Goal: Information Seeking & Learning: Learn about a topic

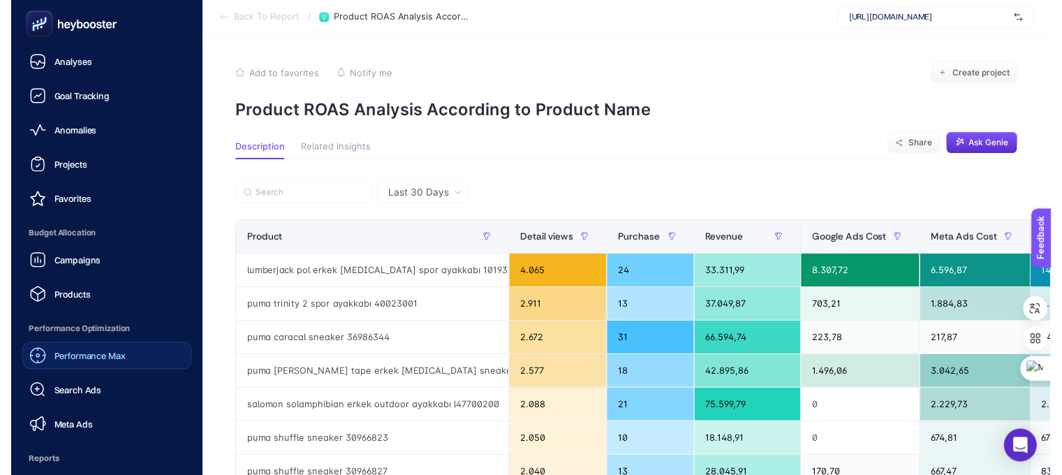
scroll to position [158, 0]
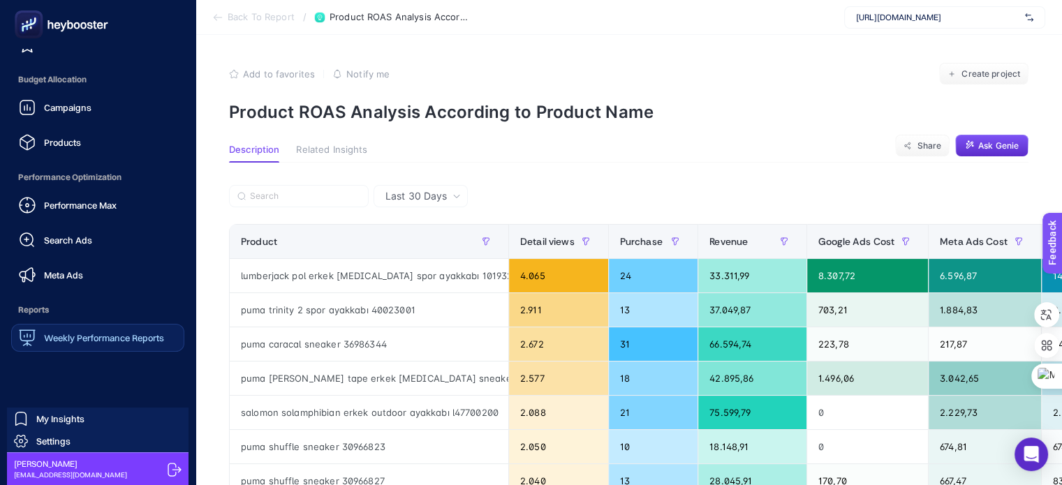
click at [107, 337] on span "Weekly Performance Reports" at bounding box center [104, 337] width 120 height 11
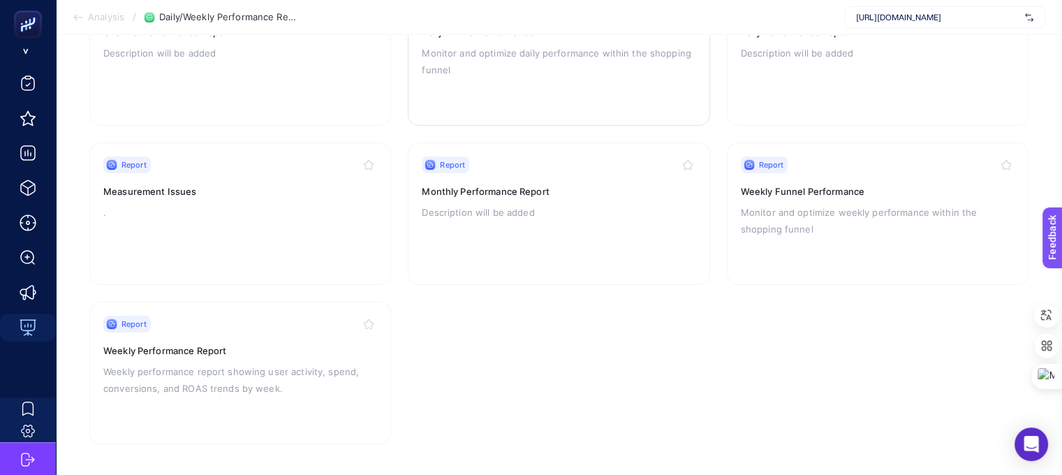
scroll to position [210, 0]
click at [562, 275] on link "Report Monthly Performance Report Description will be added" at bounding box center [559, 213] width 302 height 142
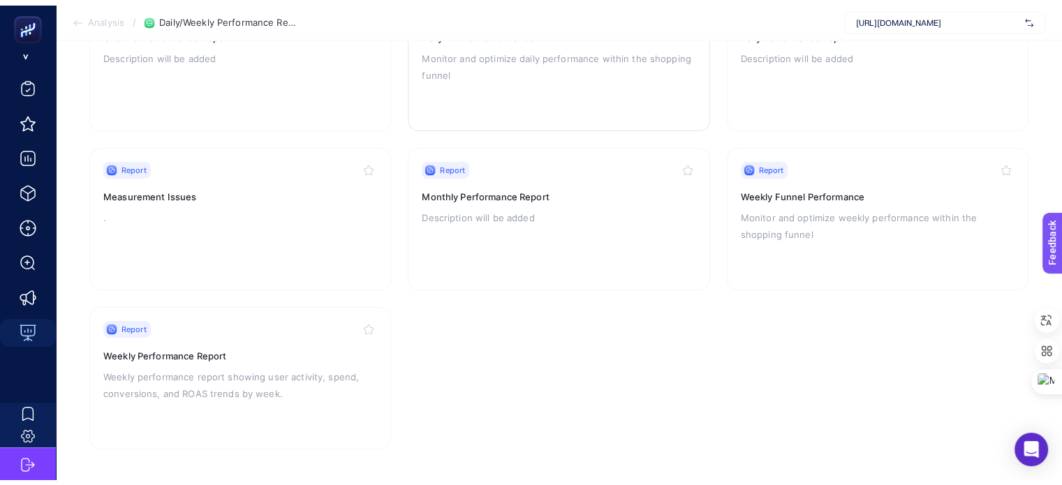
scroll to position [74, 0]
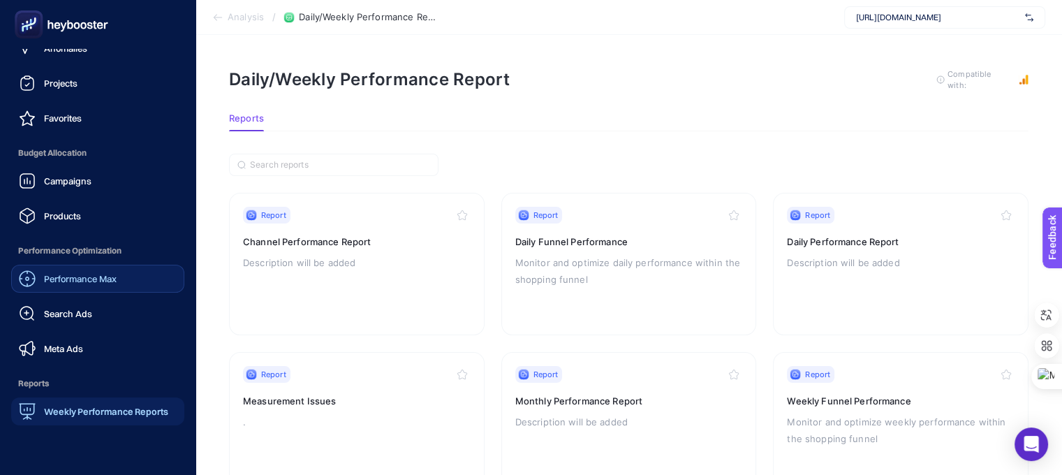
click at [89, 287] on link "Performance Max" at bounding box center [97, 279] width 173 height 28
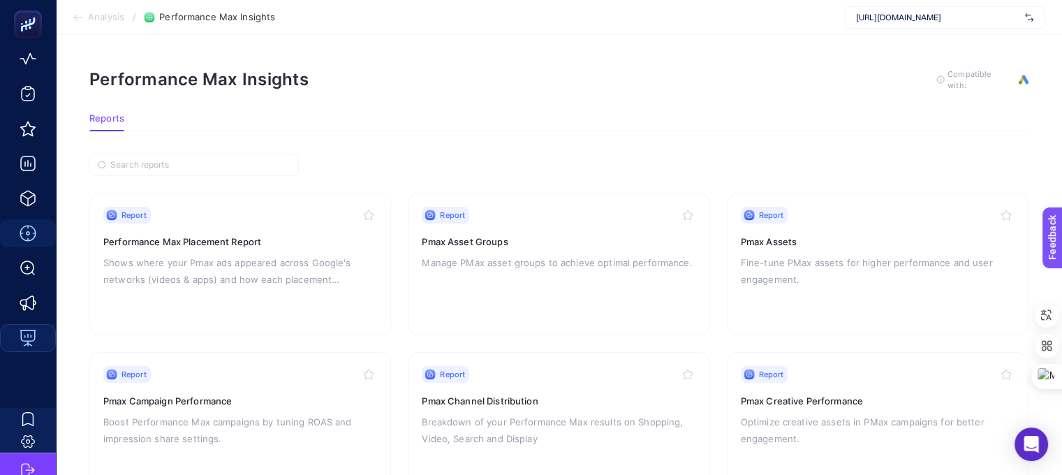
scroll to position [210, 0]
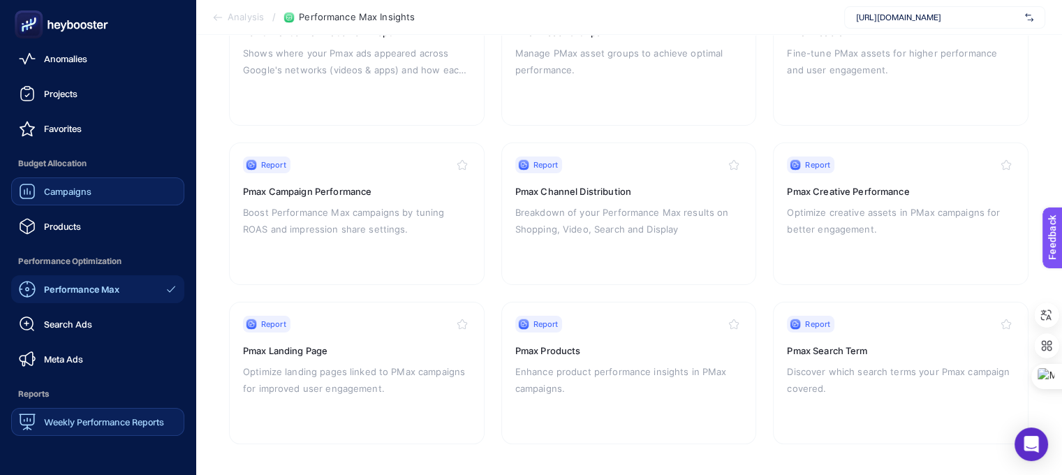
click at [73, 198] on div "Campaigns" at bounding box center [55, 191] width 73 height 17
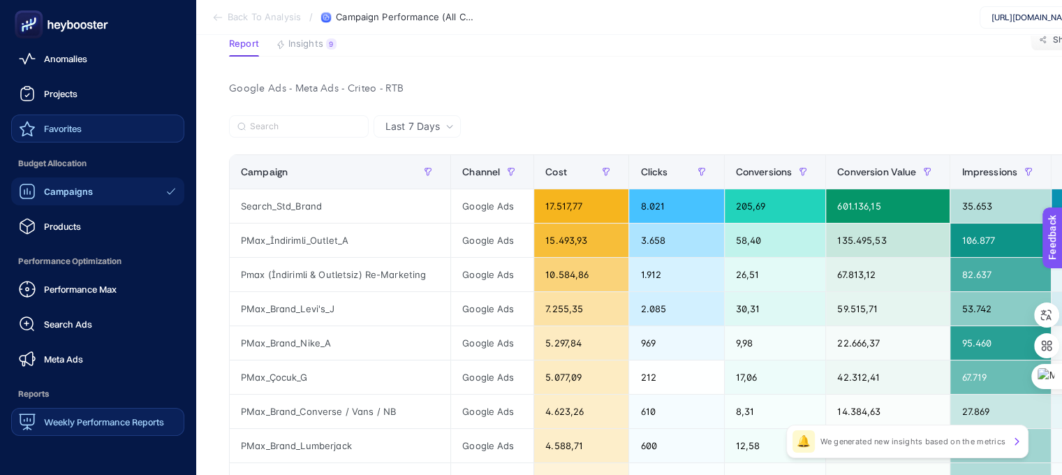
click at [81, 120] on div "Favorites" at bounding box center [50, 128] width 63 height 17
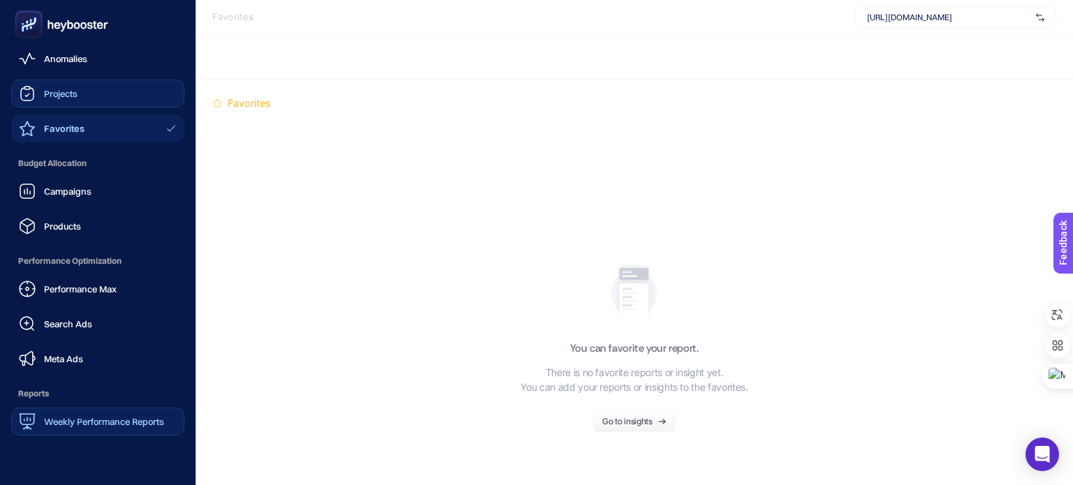
click at [89, 85] on link "Projects" at bounding box center [97, 94] width 173 height 28
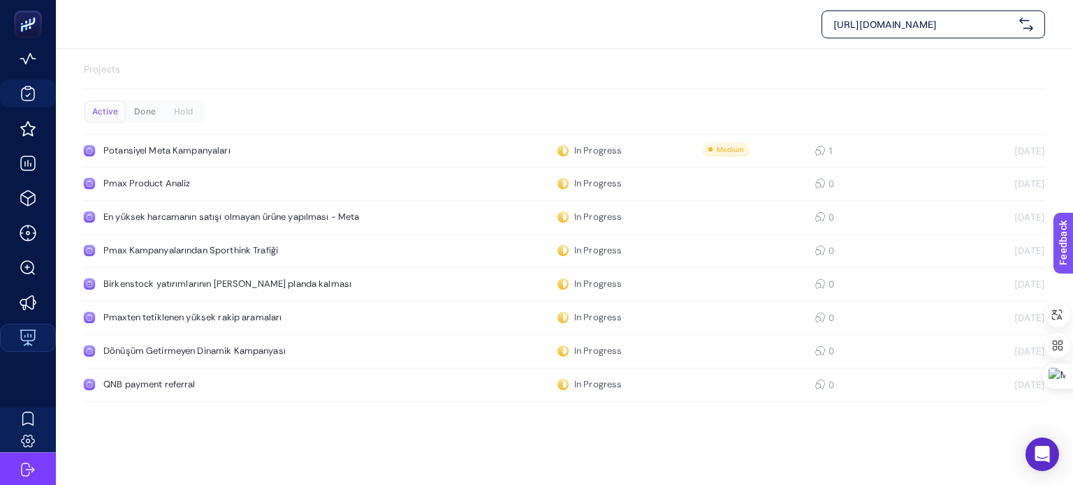
click at [147, 113] on div "Done" at bounding box center [145, 112] width 38 height 20
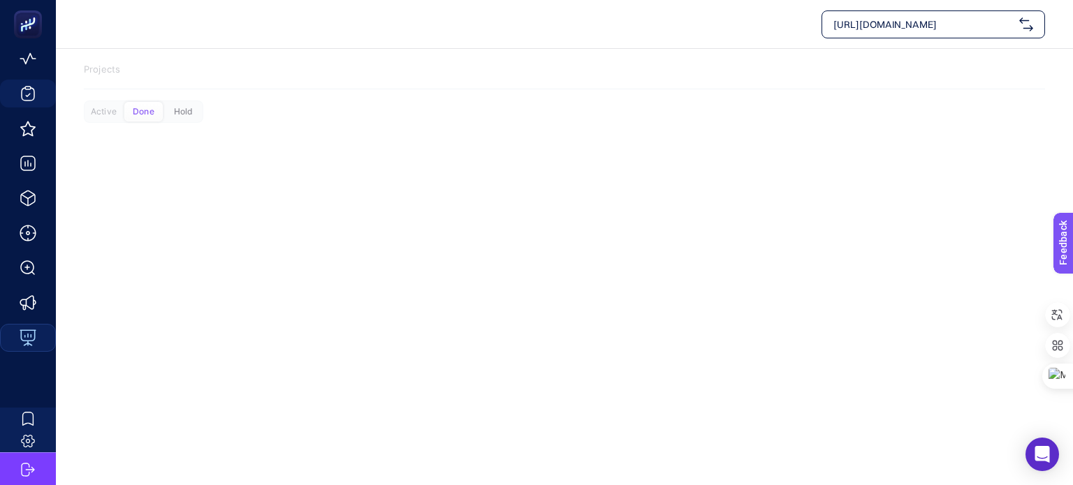
click at [179, 107] on div "Hold" at bounding box center [183, 112] width 38 height 20
click at [109, 111] on div "Active" at bounding box center [104, 112] width 38 height 20
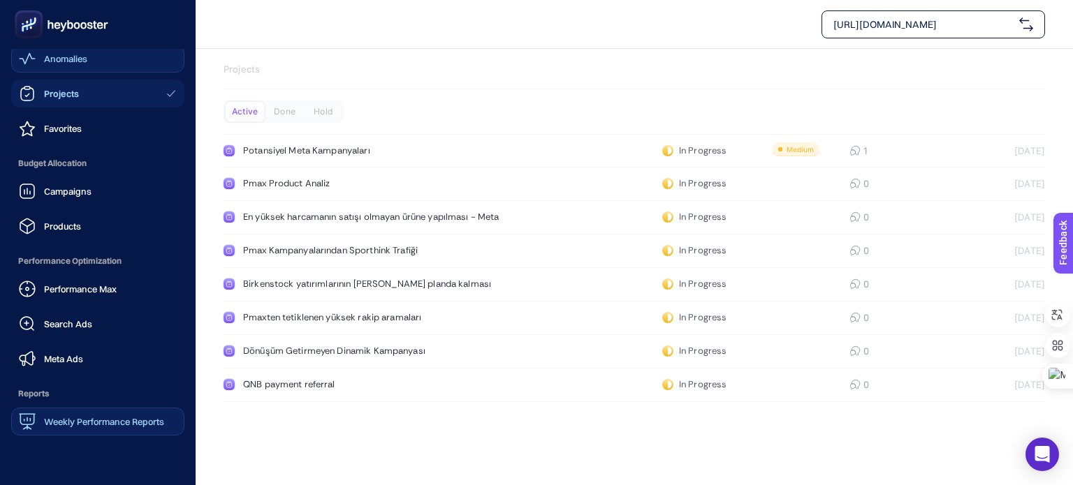
click at [94, 50] on link "Anomalies" at bounding box center [97, 59] width 173 height 28
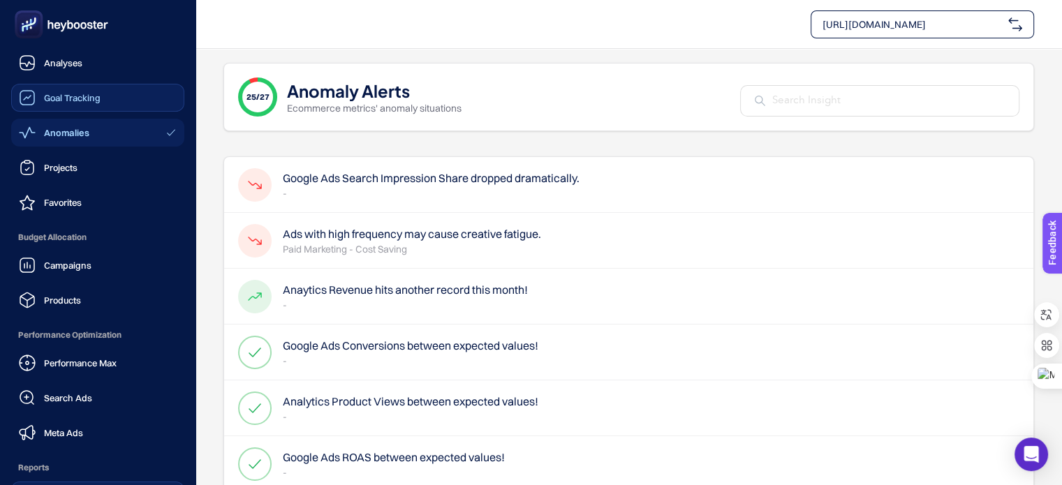
click at [98, 92] on span "Goal Tracking" at bounding box center [72, 97] width 57 height 11
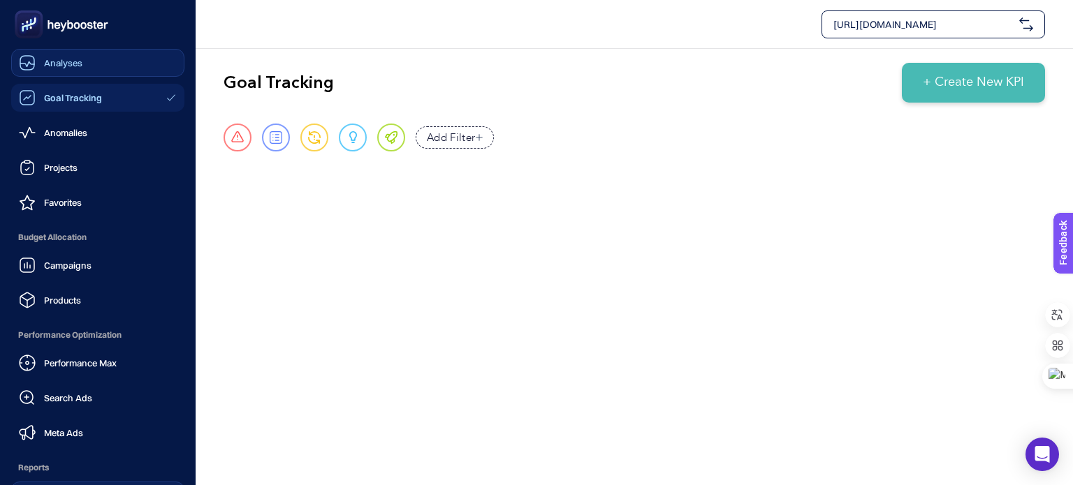
click at [58, 68] on div "Analyses" at bounding box center [51, 62] width 64 height 17
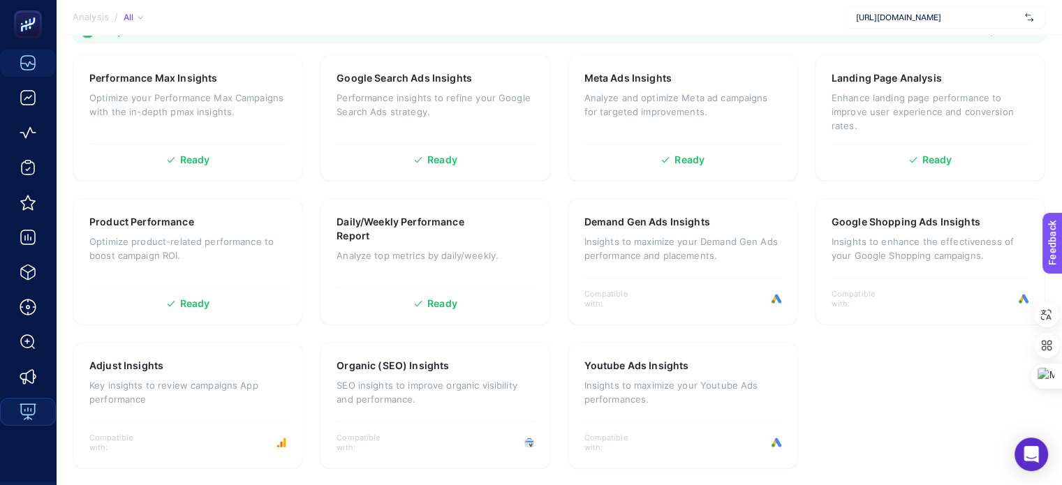
scroll to position [444, 0]
click at [383, 381] on p "SEO insights to improve organic visibility and performance." at bounding box center [435, 393] width 197 height 28
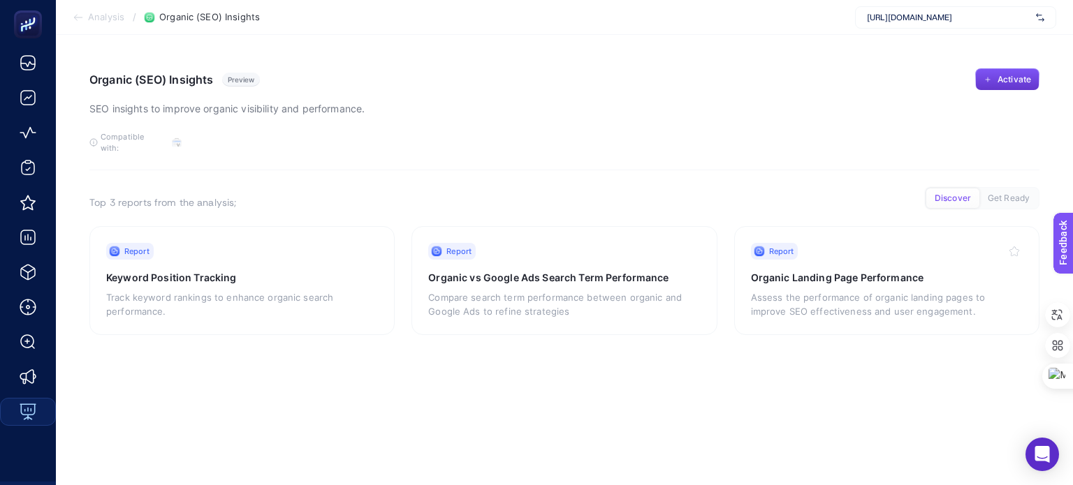
click at [1011, 77] on span "Activate" at bounding box center [1014, 79] width 34 height 11
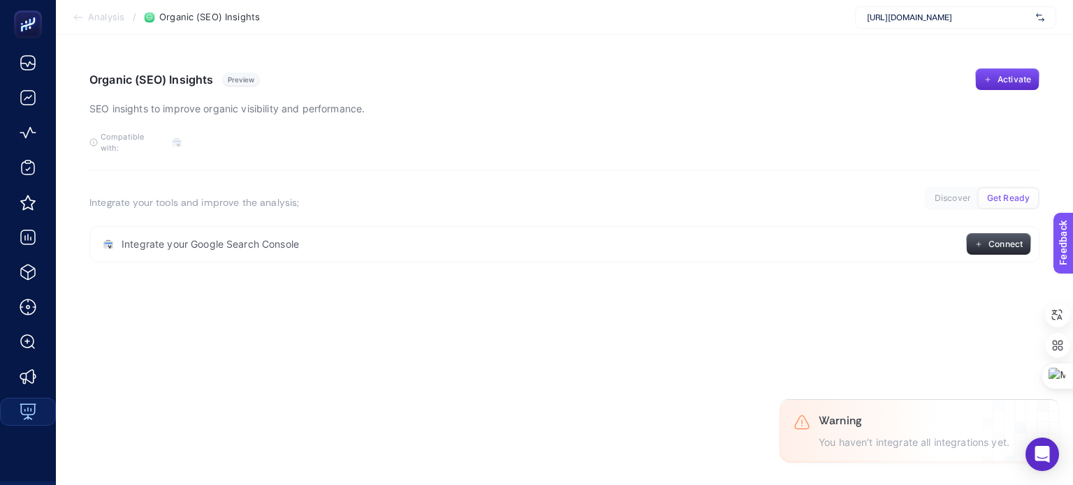
click at [997, 239] on span "Connect" at bounding box center [1005, 244] width 34 height 11
click at [158, 82] on h1 "Organic (SEO) Insights" at bounding box center [151, 80] width 124 height 14
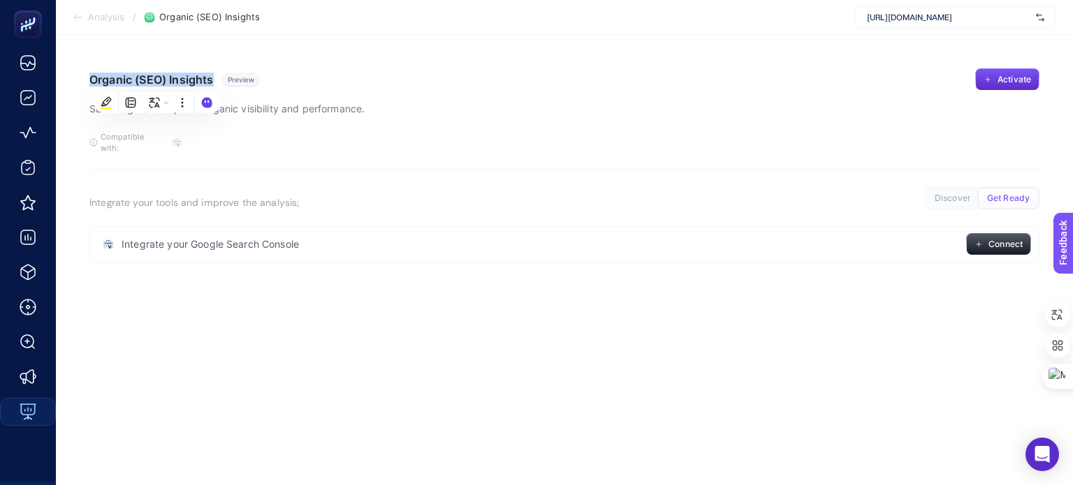
copy h1 "Organic (SEO) Insights"
click at [215, 315] on article "Organic (SEO) Insights Preview SEO insights to improve organic visibility and p…" at bounding box center [564, 260] width 1017 height 451
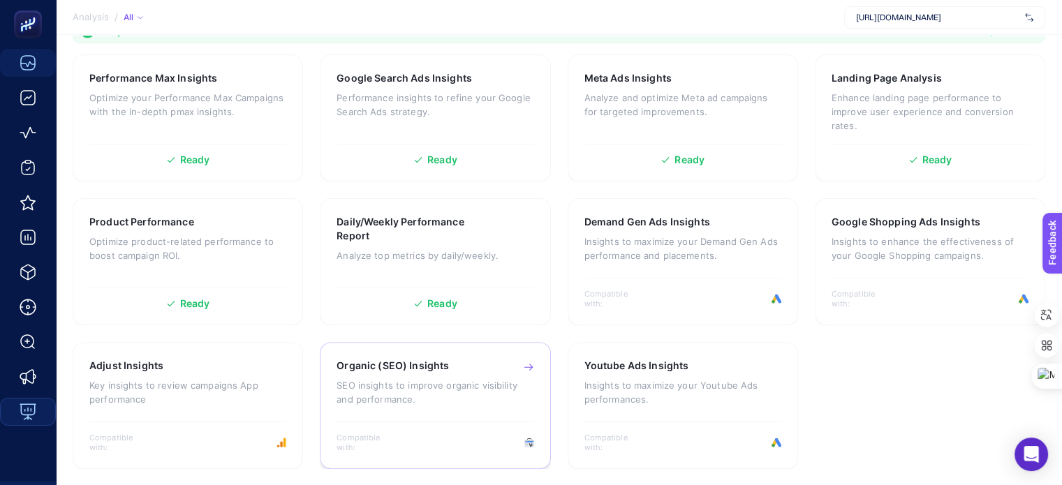
scroll to position [444, 0]
click at [715, 412] on div "Youtube Ads Insights Insights to maximize your Youtube Ads performances." at bounding box center [683, 389] width 197 height 61
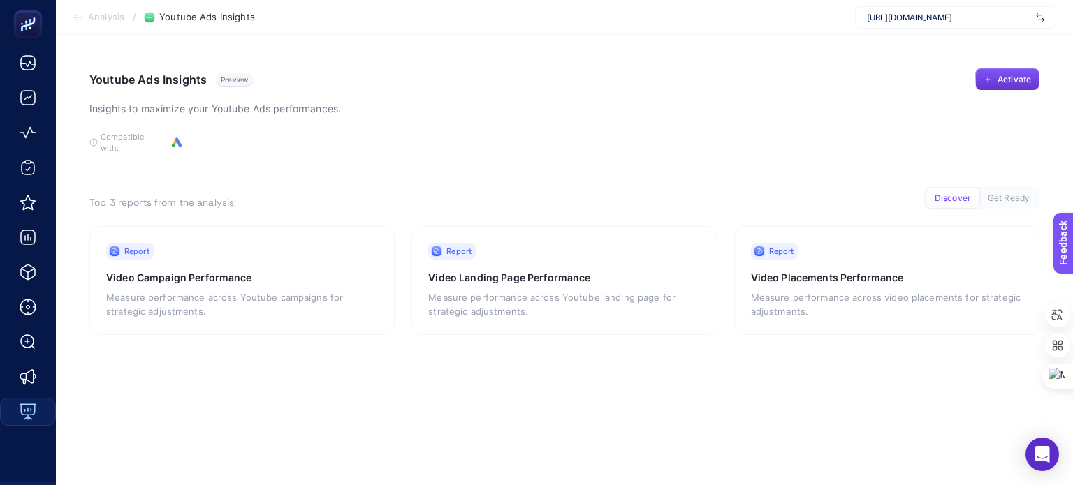
click at [990, 80] on icon "button" at bounding box center [987, 79] width 8 height 8
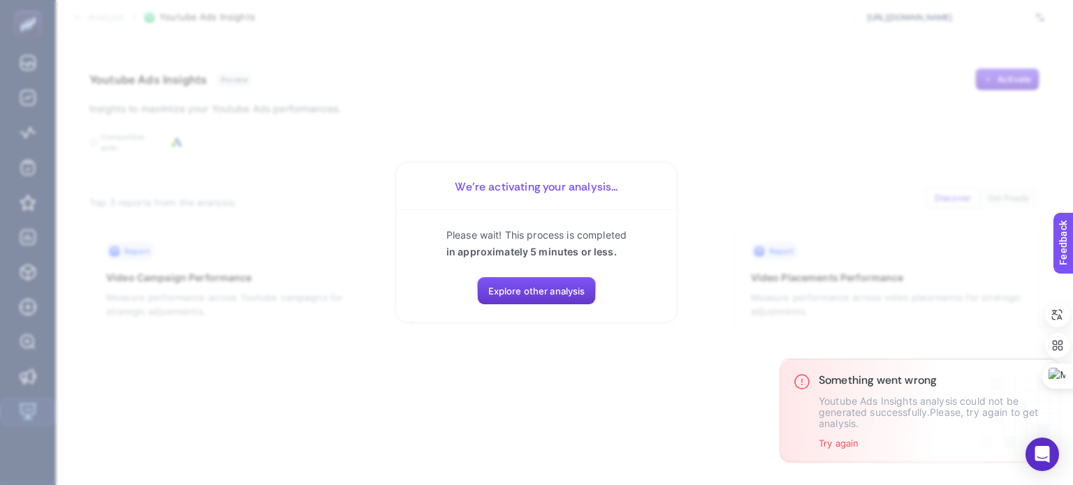
click at [559, 293] on button "Explore other analysis" at bounding box center [536, 291] width 119 height 28
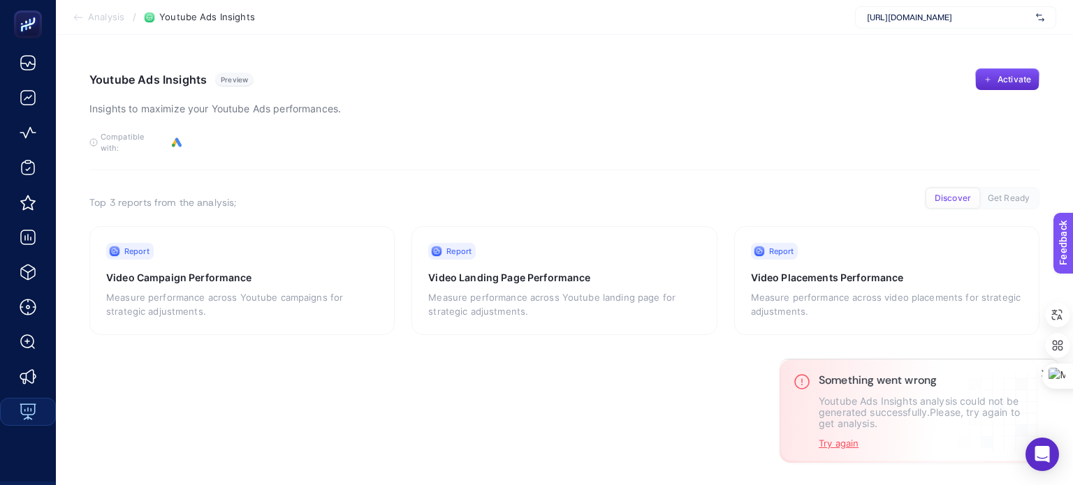
click at [834, 440] on button "Try again" at bounding box center [839, 443] width 40 height 11
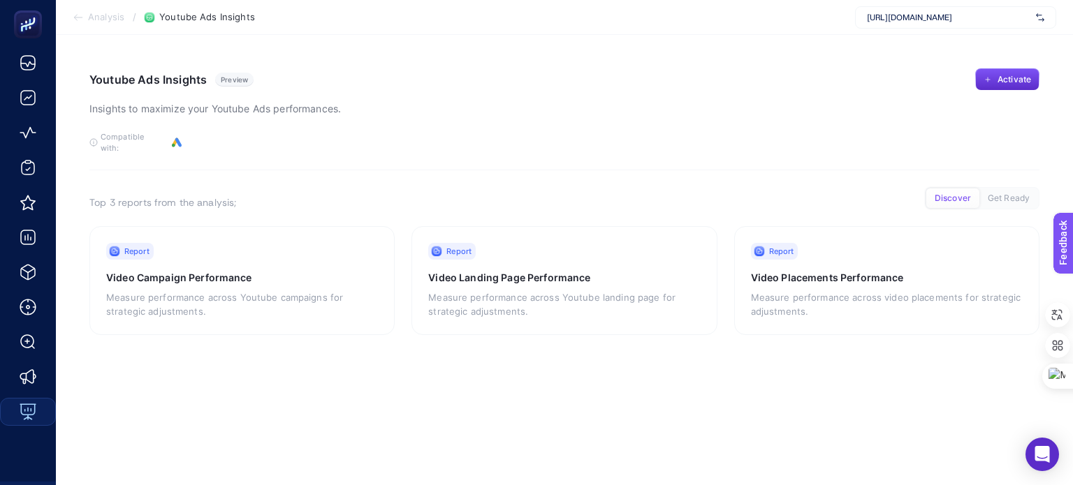
click at [229, 345] on article "Youtube Ads Insights Preview Insights to maximize your Youtube Ads performances…" at bounding box center [564, 260] width 1017 height 451
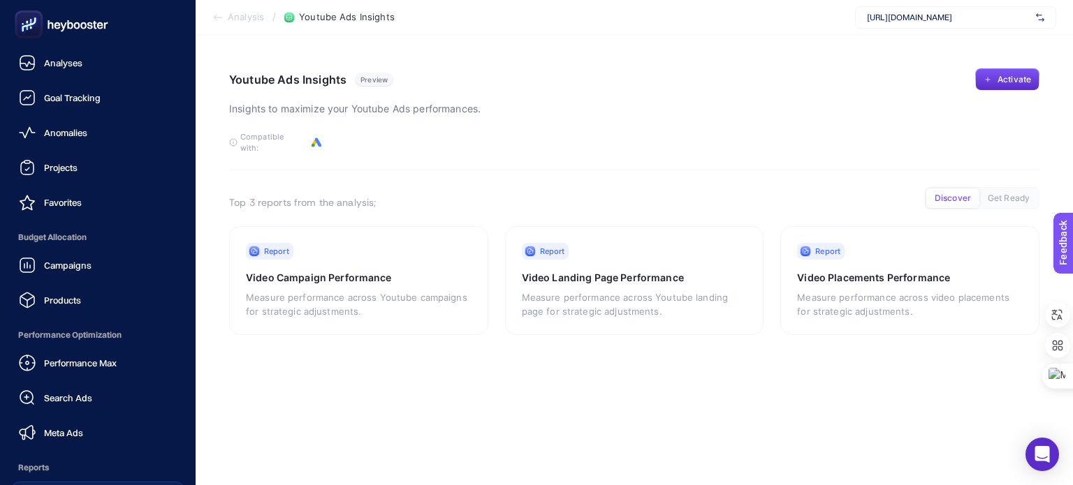
click at [86, 27] on icon at bounding box center [83, 25] width 6 height 7
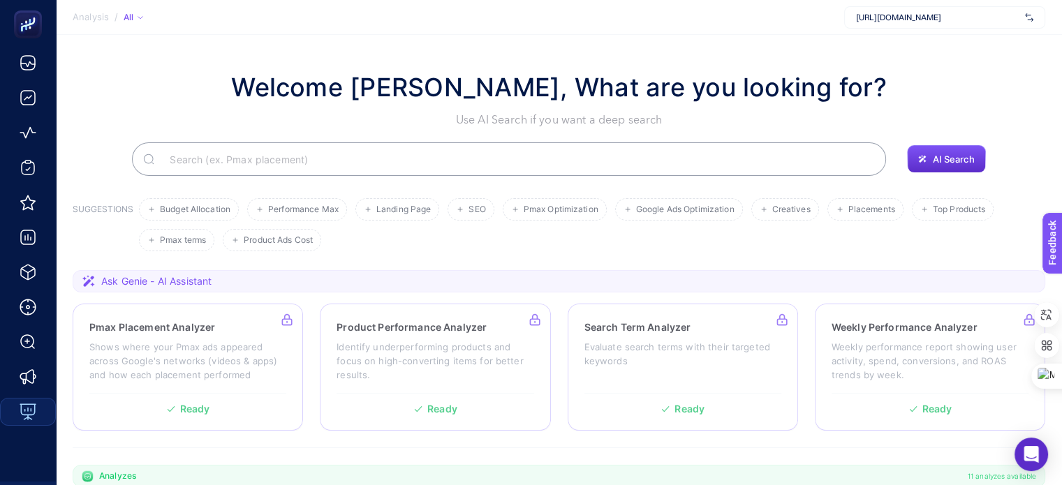
click at [925, 18] on span "[URL][DOMAIN_NAME]" at bounding box center [937, 17] width 163 height 11
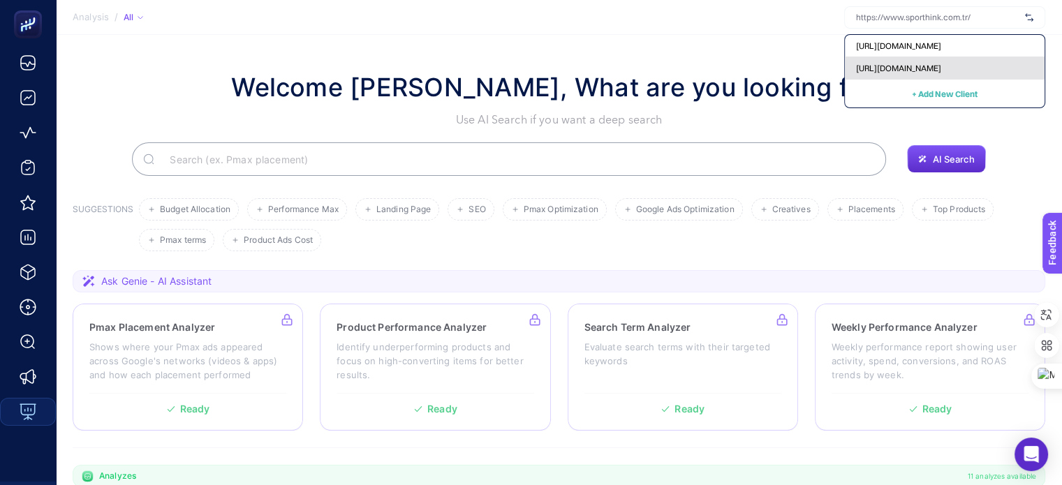
click at [925, 64] on span "[URL][DOMAIN_NAME]" at bounding box center [898, 68] width 85 height 11
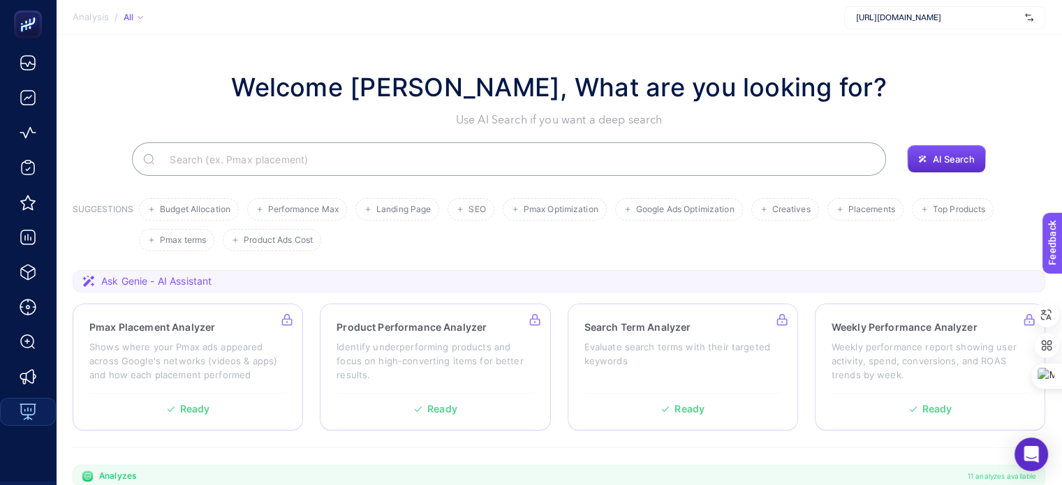
click at [937, 13] on span "[URL][DOMAIN_NAME]" at bounding box center [937, 17] width 163 height 11
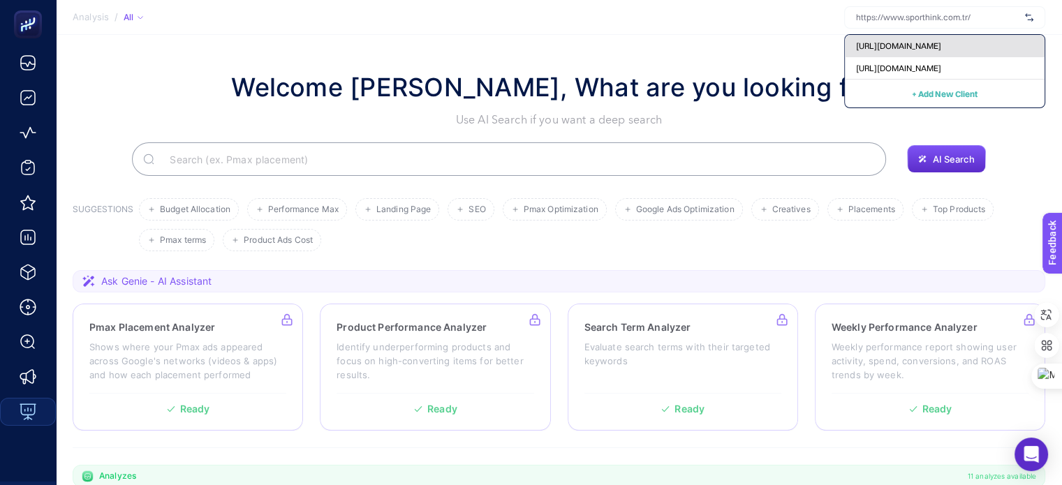
click at [930, 48] on span "[URL][DOMAIN_NAME]" at bounding box center [898, 46] width 85 height 11
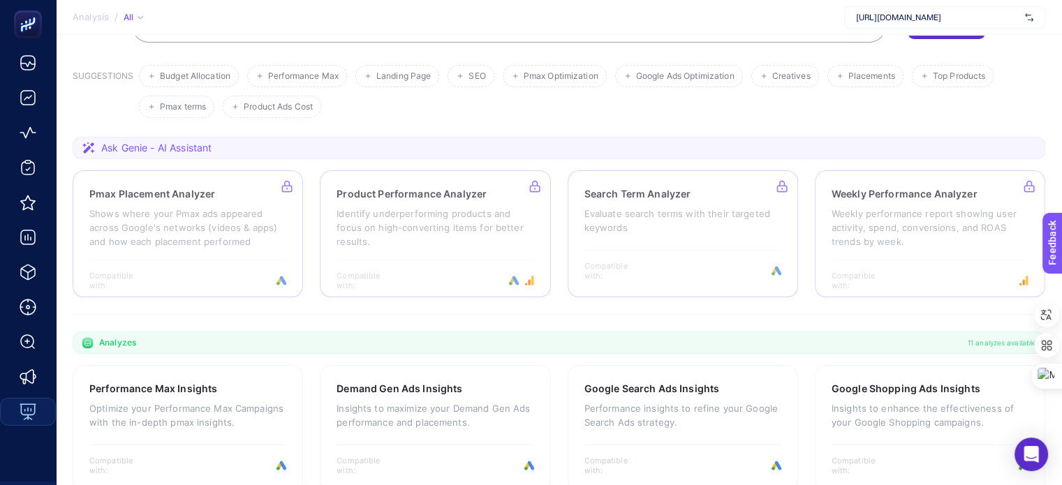
scroll to position [132, 0]
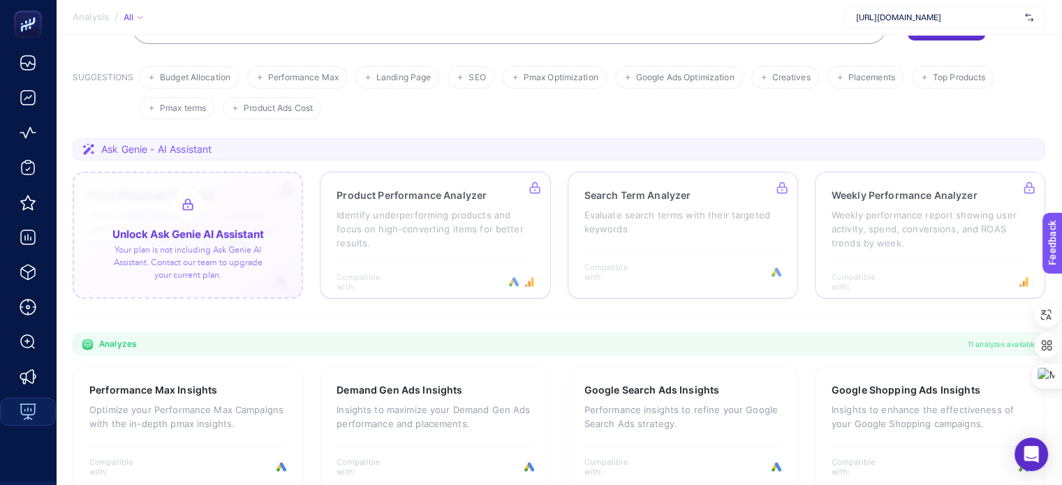
click at [176, 205] on div at bounding box center [188, 235] width 230 height 127
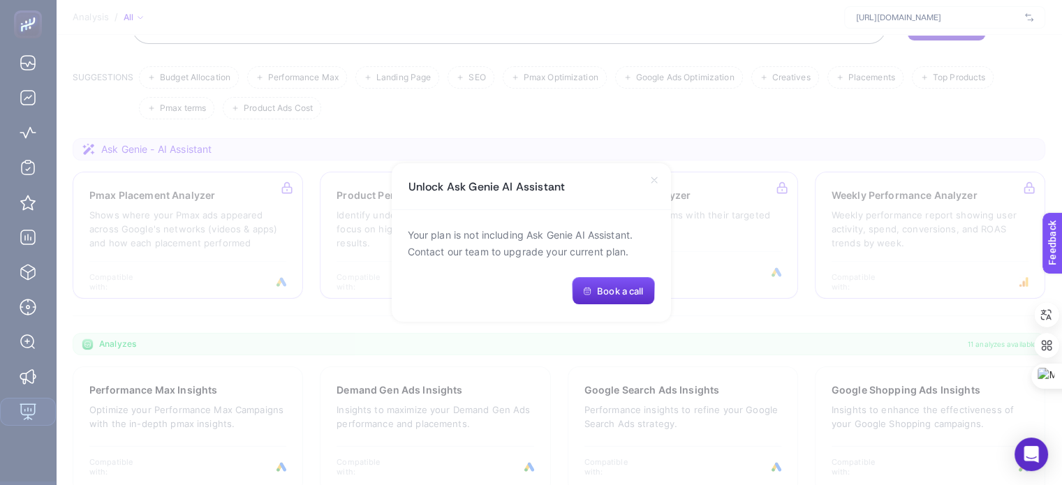
click at [655, 180] on icon at bounding box center [654, 180] width 11 height 11
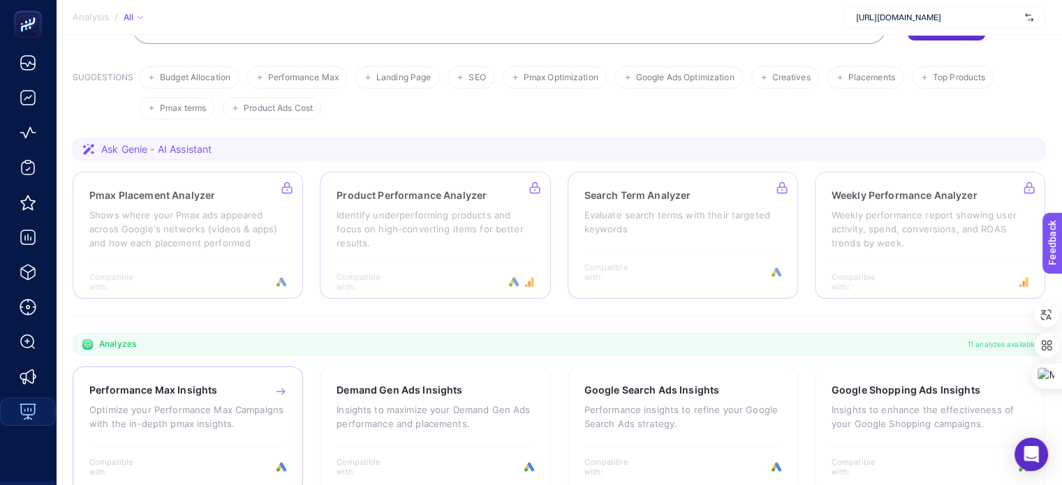
click at [193, 420] on p "Optimize your Performance Max Campaigns with the in-depth pmax insights." at bounding box center [187, 417] width 197 height 28
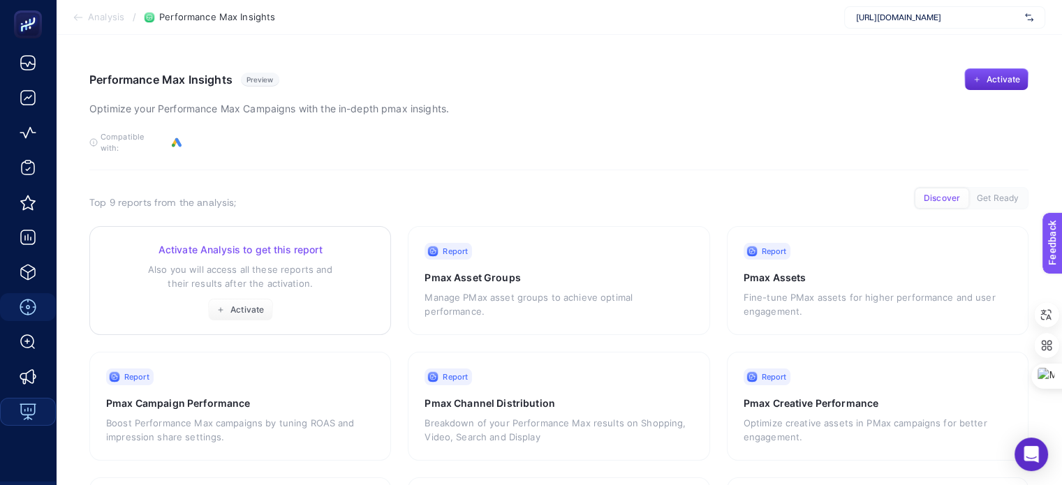
click at [247, 272] on p "Also you will access all these reports and their results after the activation." at bounding box center [240, 277] width 268 height 28
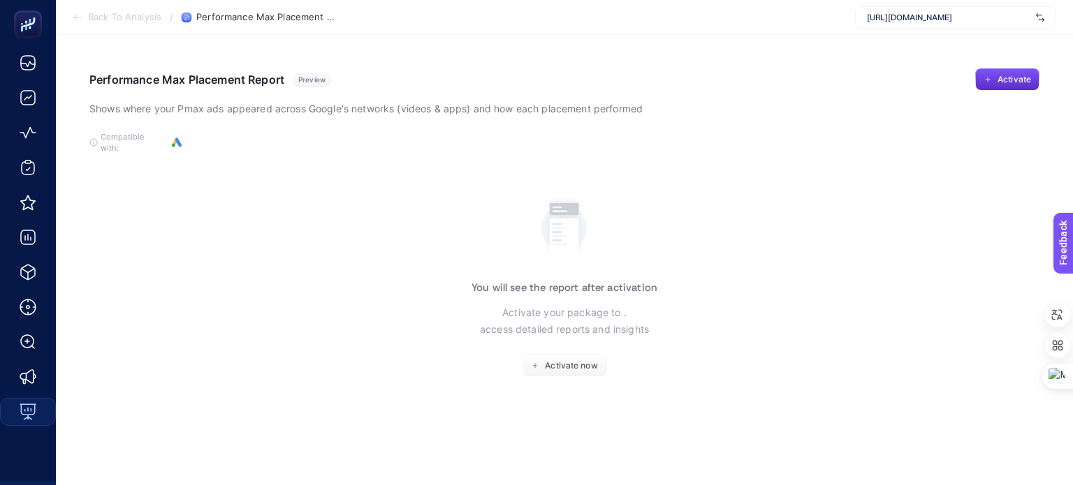
click at [920, 17] on span "[URL][DOMAIN_NAME]" at bounding box center [948, 17] width 163 height 11
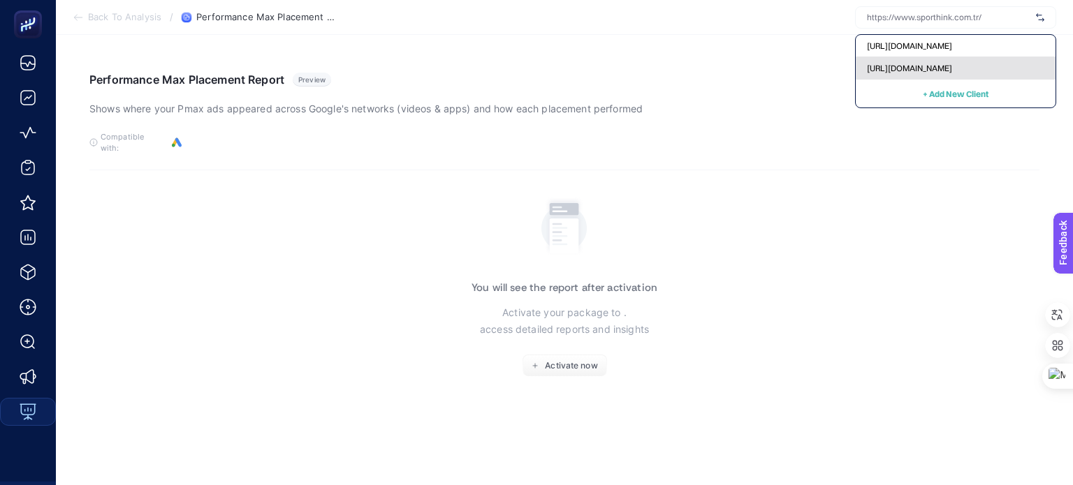
click at [922, 67] on span "[URL][DOMAIN_NAME]" at bounding box center [909, 68] width 85 height 11
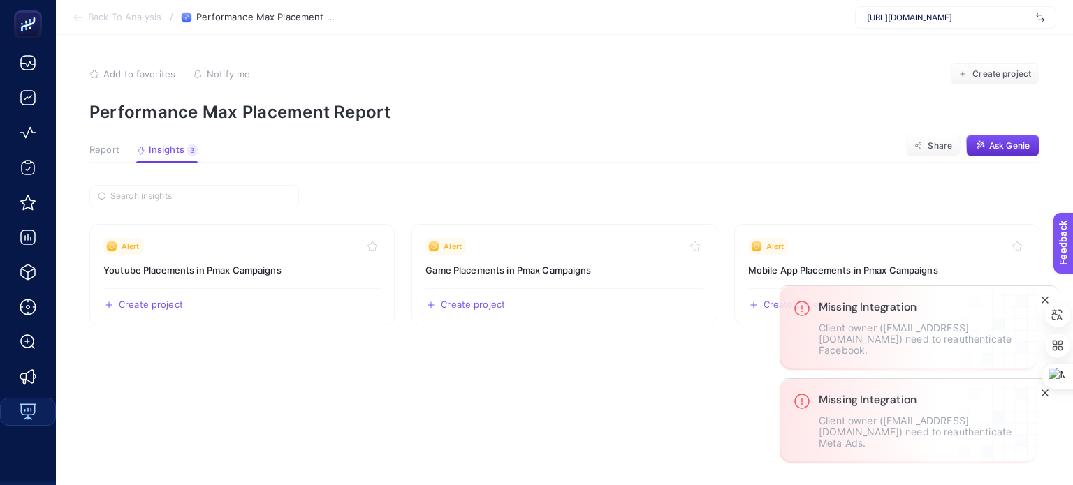
click at [147, 16] on span "Back To Analysis" at bounding box center [124, 17] width 73 height 11
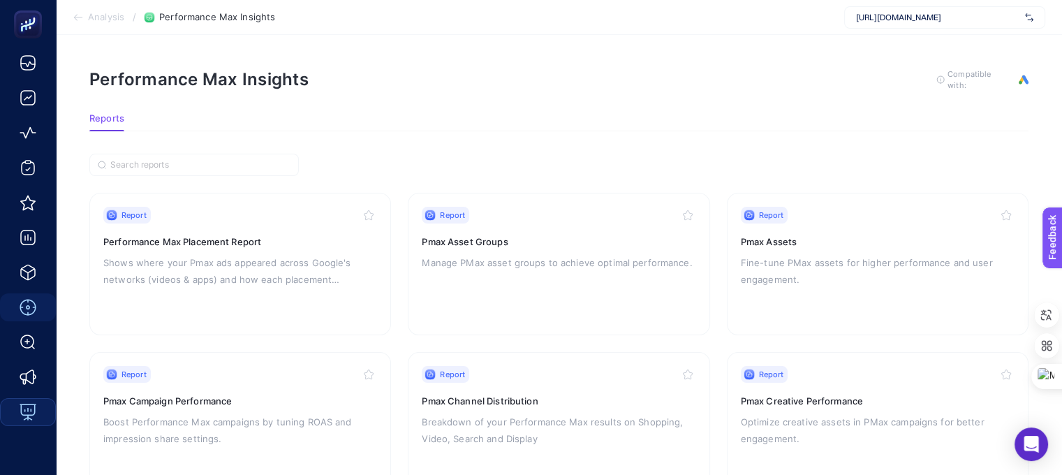
click at [101, 15] on span "Analysis" at bounding box center [106, 17] width 36 height 11
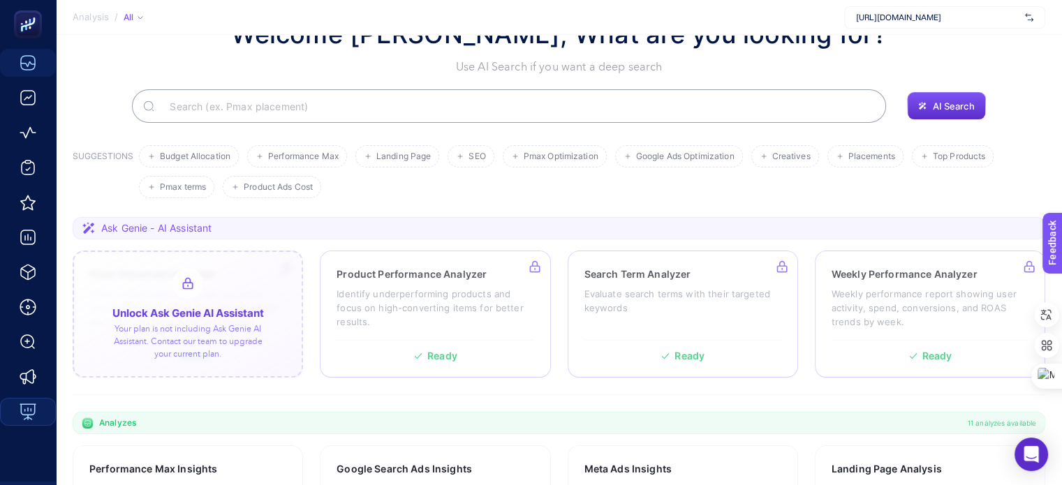
scroll to position [53, 0]
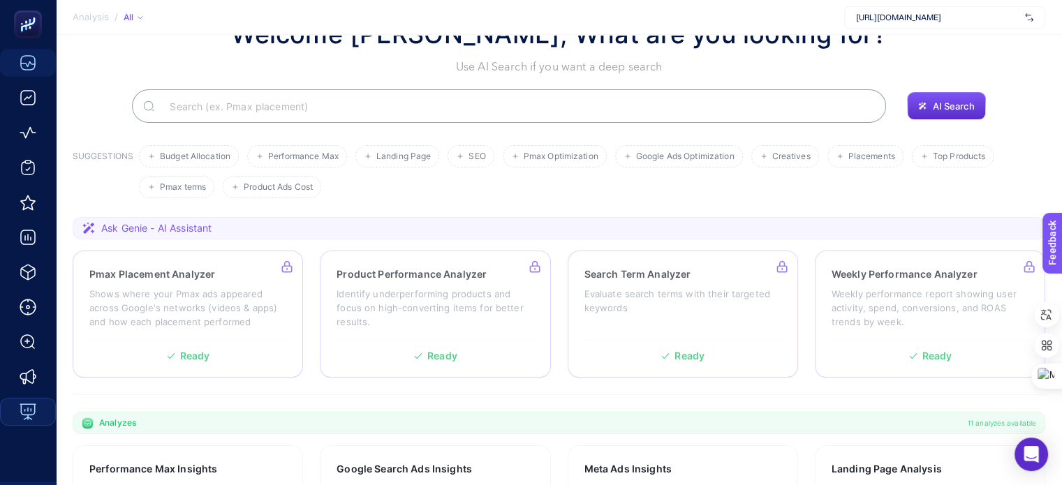
click at [208, 70] on div "Welcome [PERSON_NAME], What are you looking for? Use AI Search if you want a de…" at bounding box center [559, 45] width 973 height 60
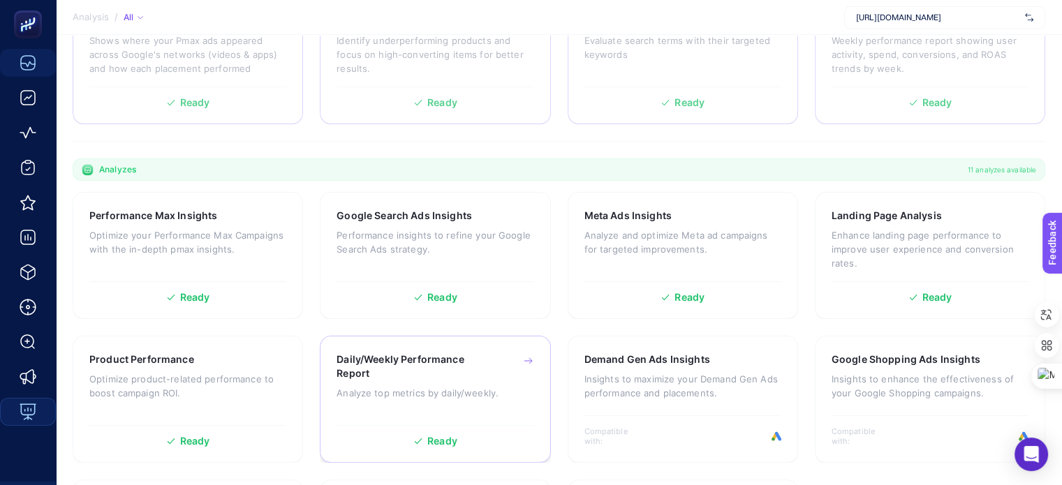
scroll to position [260, 0]
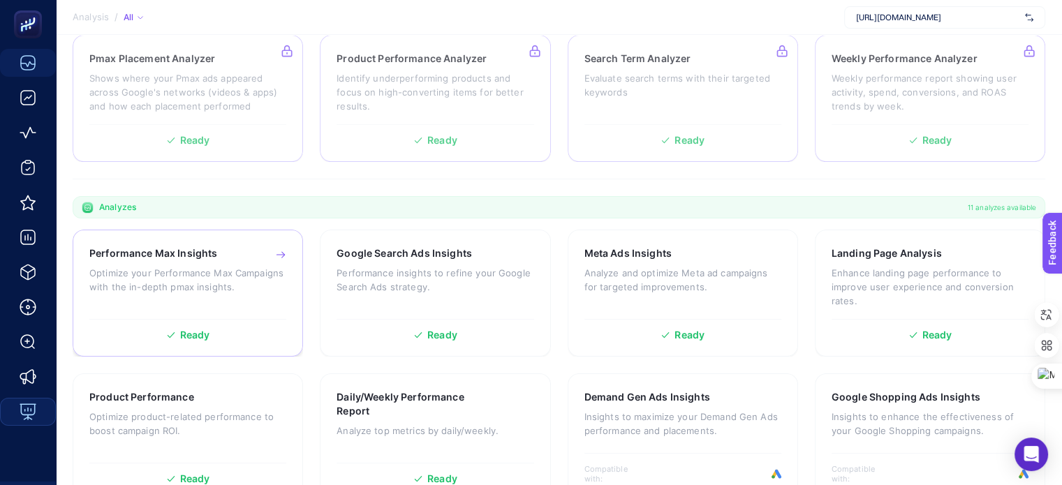
click at [165, 308] on div "Performance Max Insights Optimize your Performance Max Campaigns with the in-de…" at bounding box center [187, 280] width 197 height 66
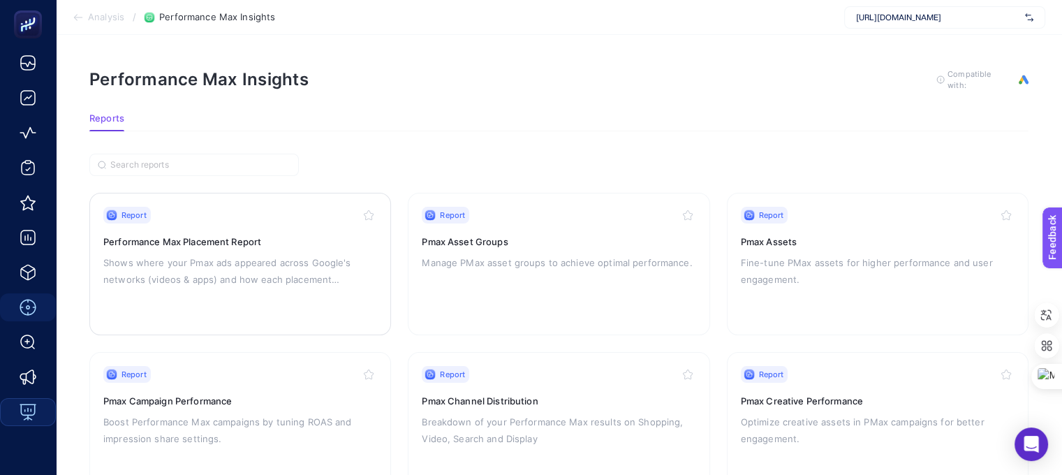
click at [275, 237] on h3 "Performance Max Placement Report" at bounding box center [240, 242] width 274 height 14
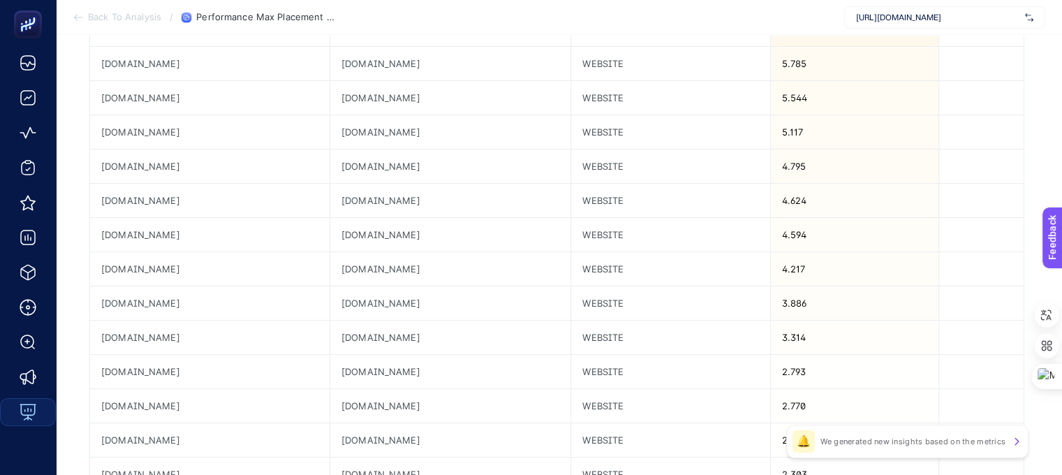
scroll to position [648, 0]
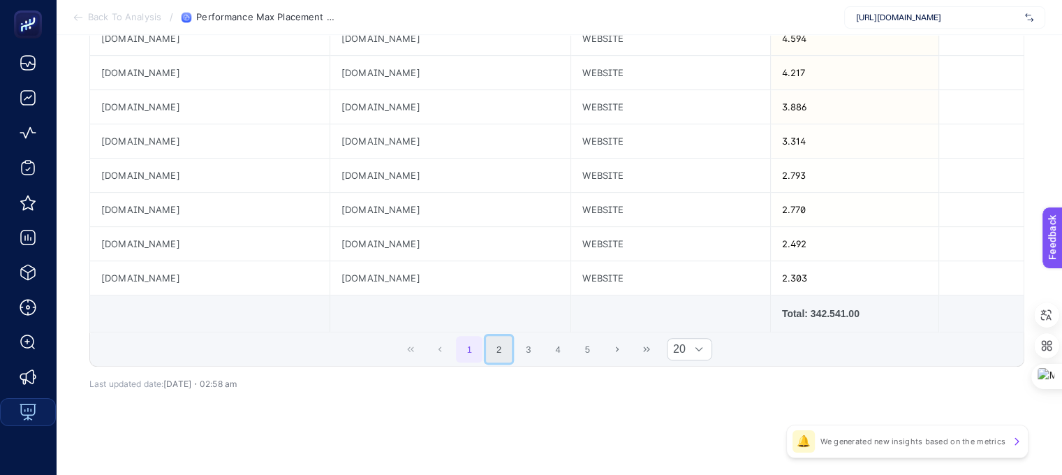
click at [497, 351] on button "2" at bounding box center [499, 349] width 27 height 27
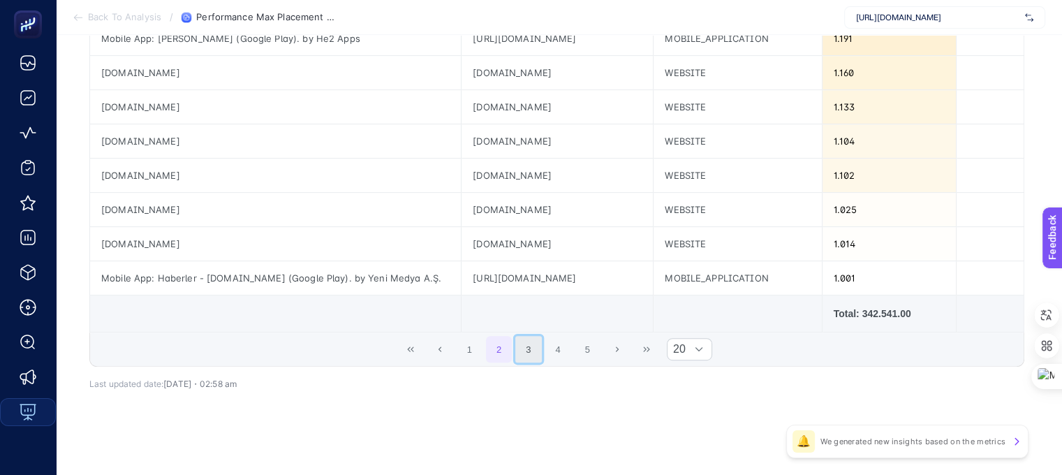
click at [532, 346] on button "3" at bounding box center [528, 349] width 27 height 27
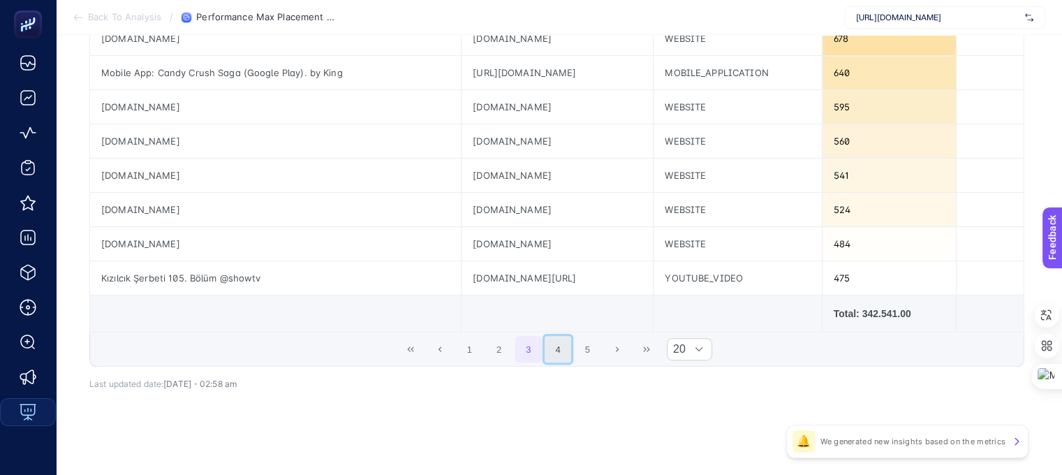
click at [559, 349] on button "4" at bounding box center [558, 349] width 27 height 27
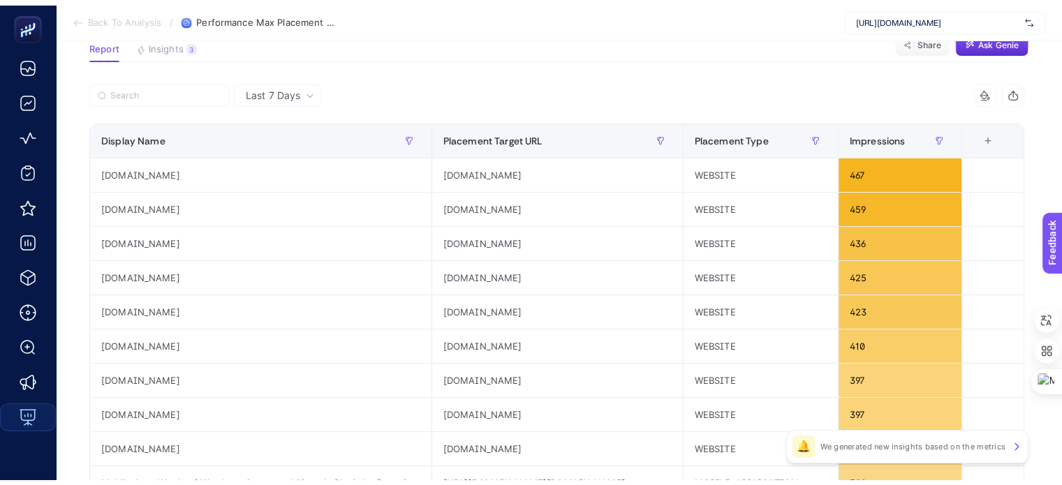
scroll to position [0, 0]
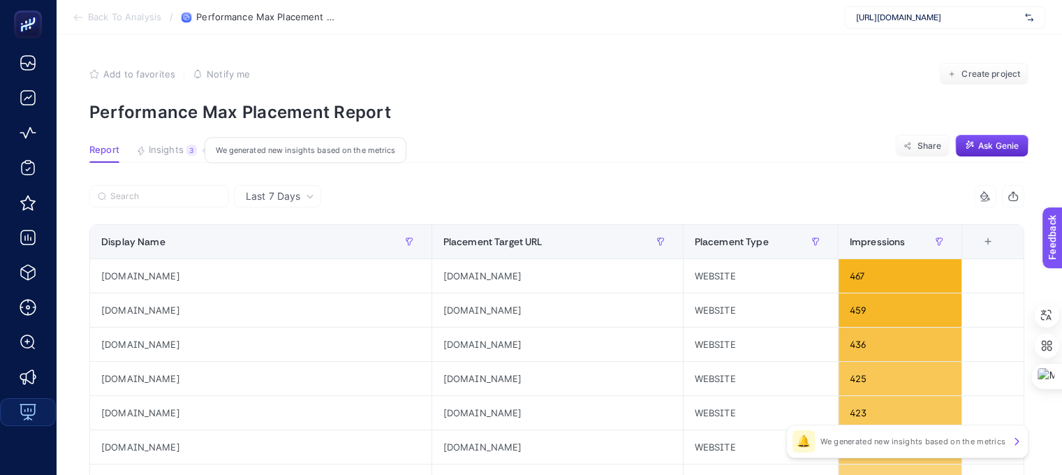
click at [170, 148] on span "Insights" at bounding box center [166, 150] width 35 height 11
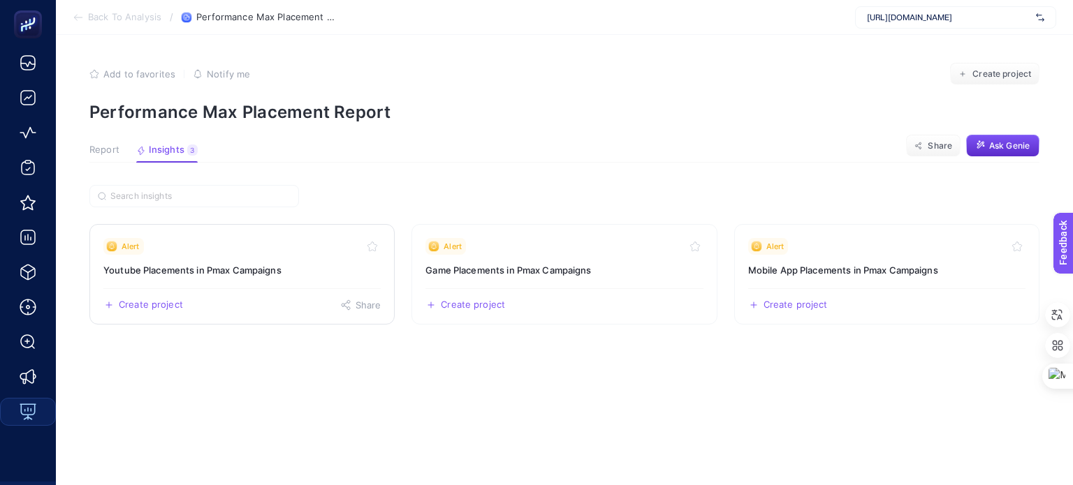
click at [251, 270] on h3 "Youtube Placements in Pmax Campaigns" at bounding box center [241, 270] width 277 height 14
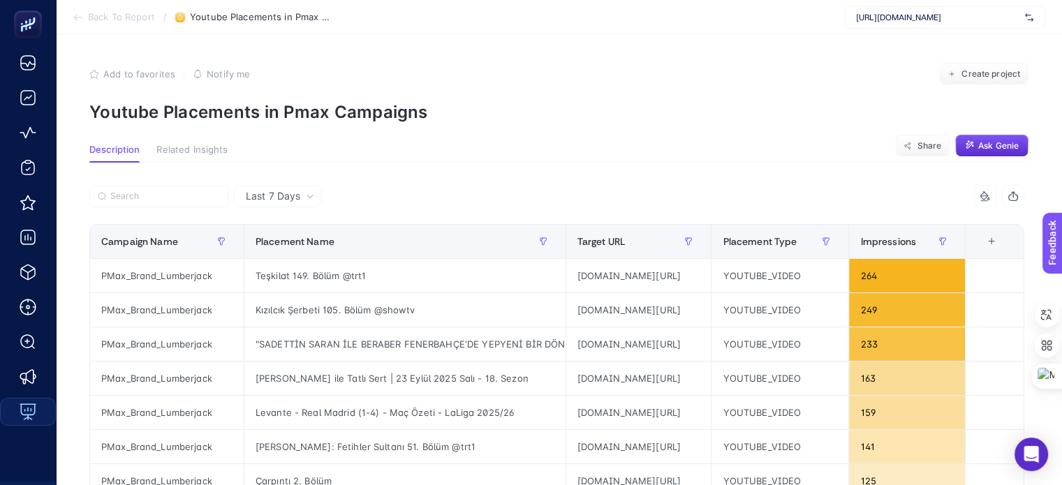
click at [176, 151] on span "Related Insights" at bounding box center [191, 150] width 71 height 11
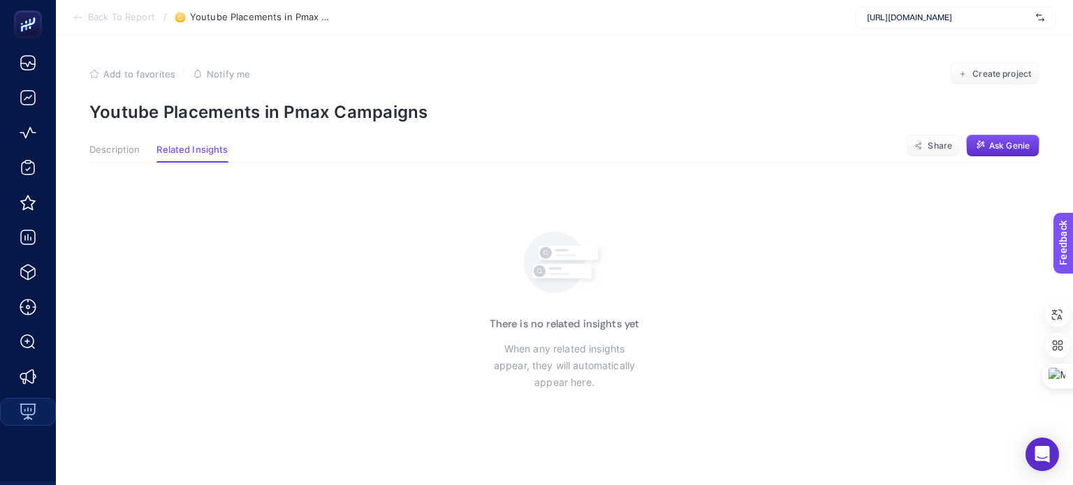
click at [116, 153] on span "Description" at bounding box center [114, 150] width 50 height 11
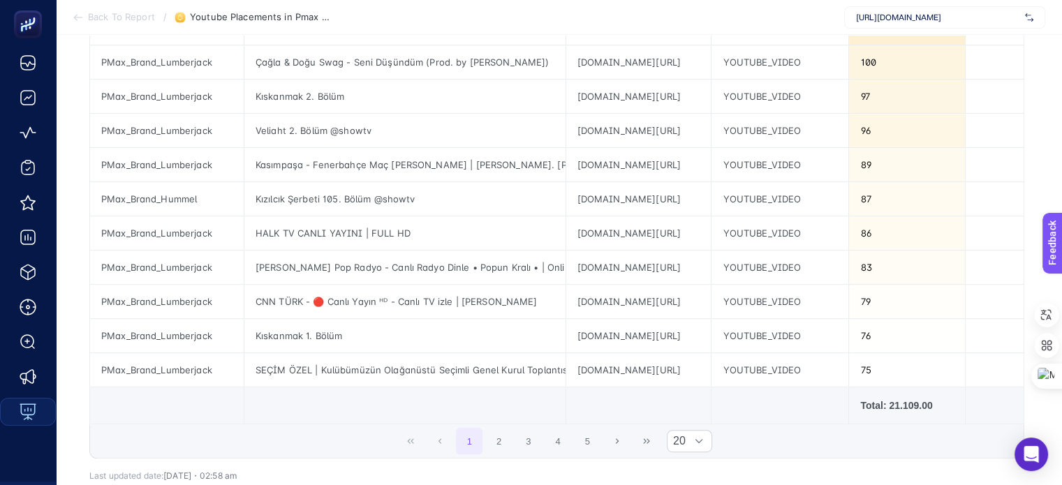
scroll to position [555, 0]
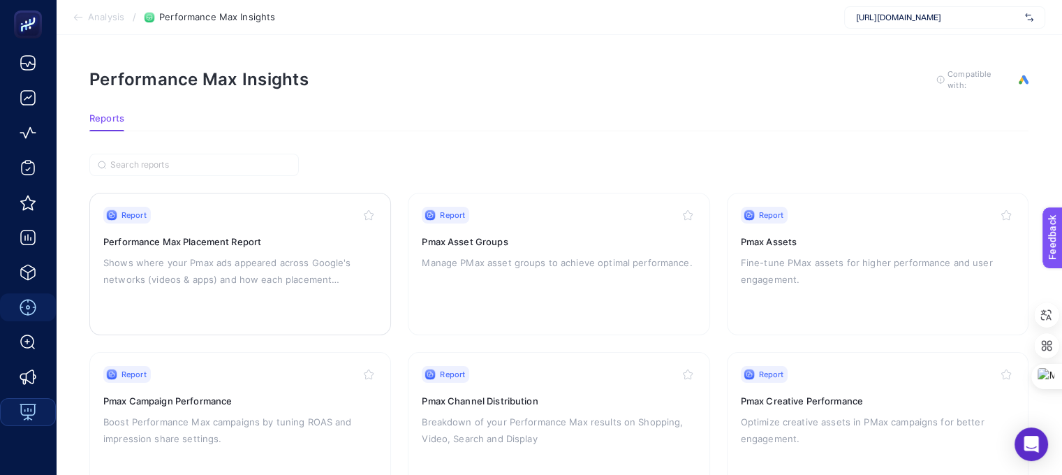
click at [307, 237] on h3 "Performance Max Placement Report" at bounding box center [240, 242] width 274 height 14
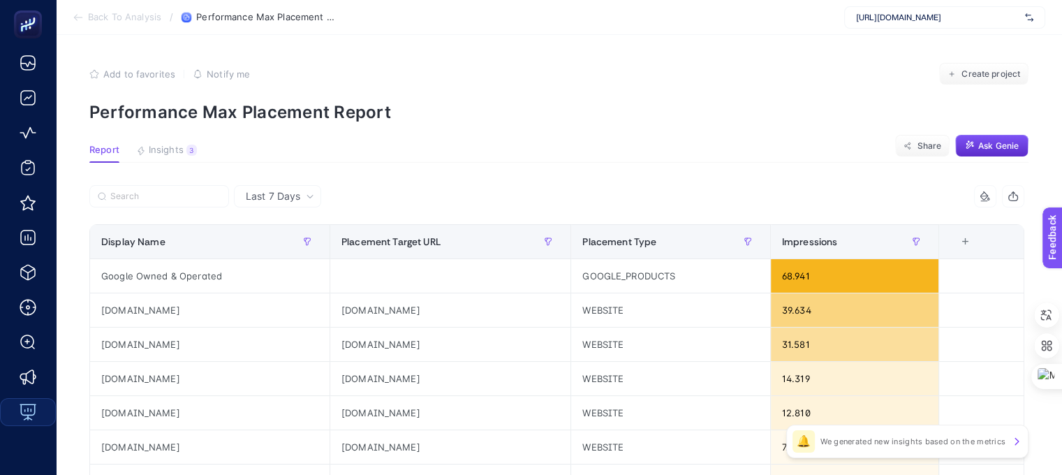
click at [168, 151] on span "Insights" at bounding box center [166, 150] width 35 height 11
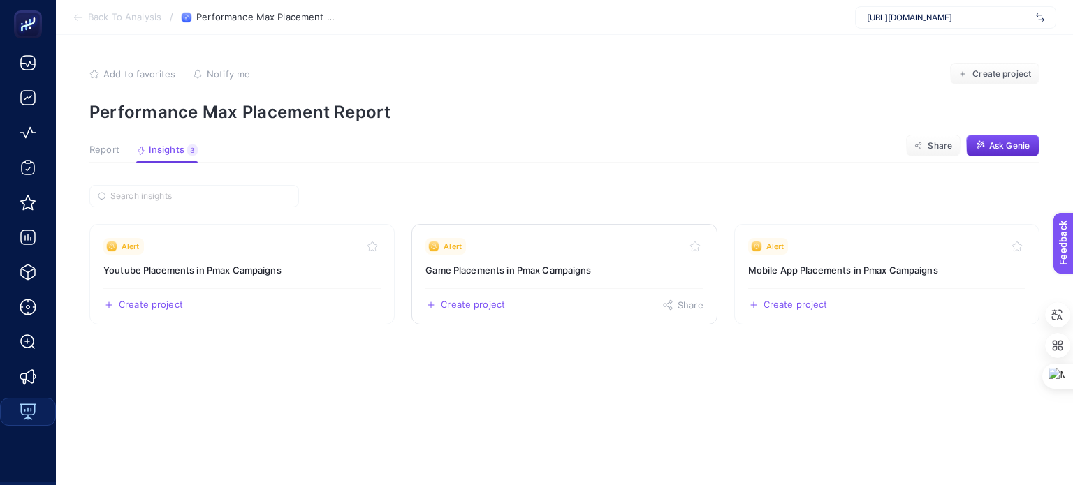
click at [576, 277] on h3 "Game Placements in Pmax Campaigns" at bounding box center [563, 270] width 277 height 14
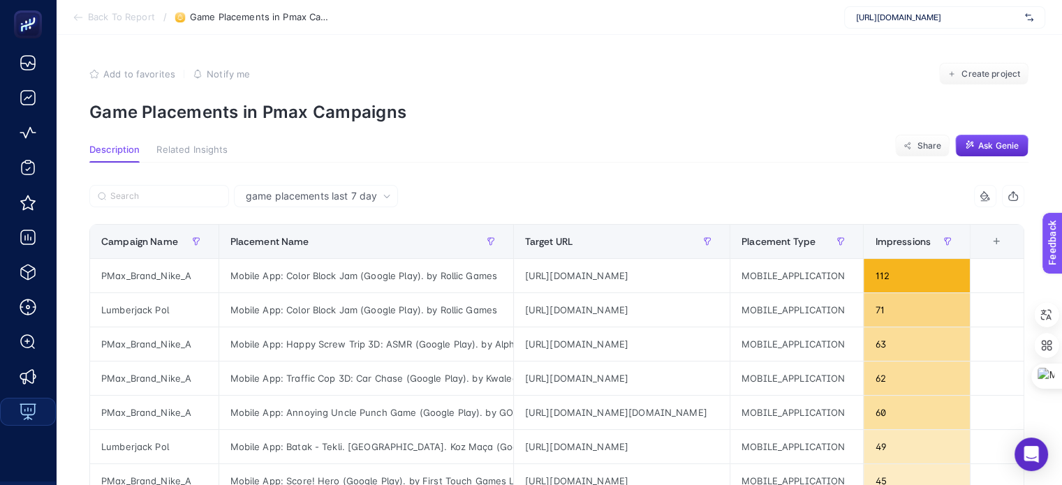
click at [186, 147] on span "Related Insights" at bounding box center [191, 150] width 71 height 11
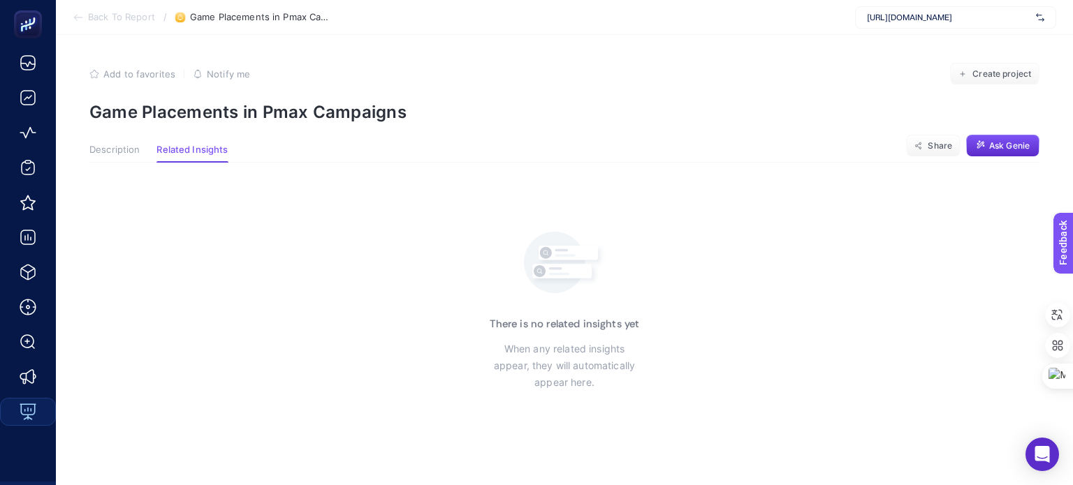
click at [109, 152] on span "Description" at bounding box center [114, 150] width 50 height 11
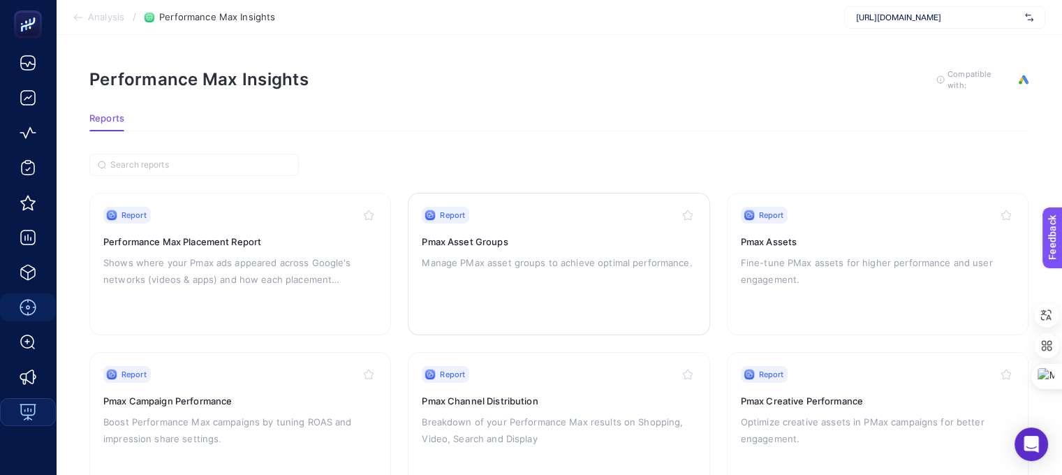
click at [555, 264] on p "Manage PMax asset groups to achieve optimal performance." at bounding box center [559, 262] width 274 height 17
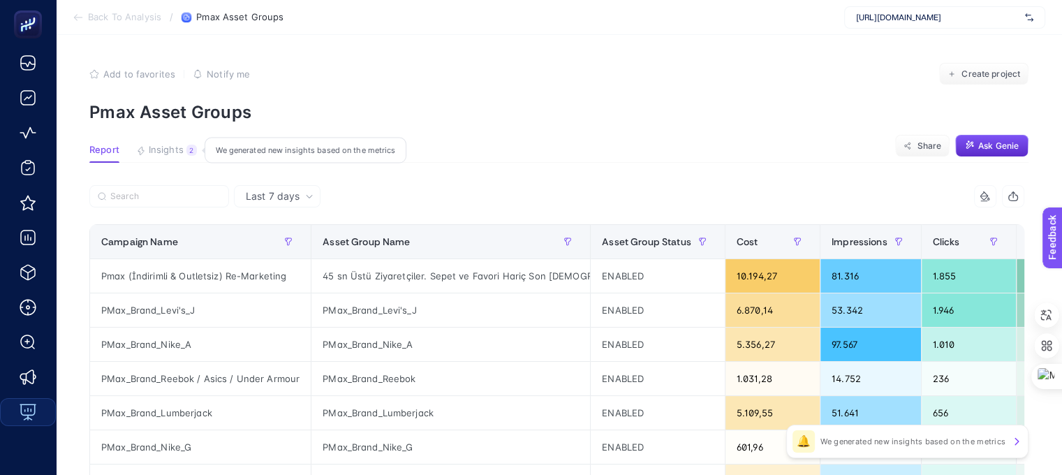
click at [175, 153] on span "Insights" at bounding box center [166, 150] width 35 height 11
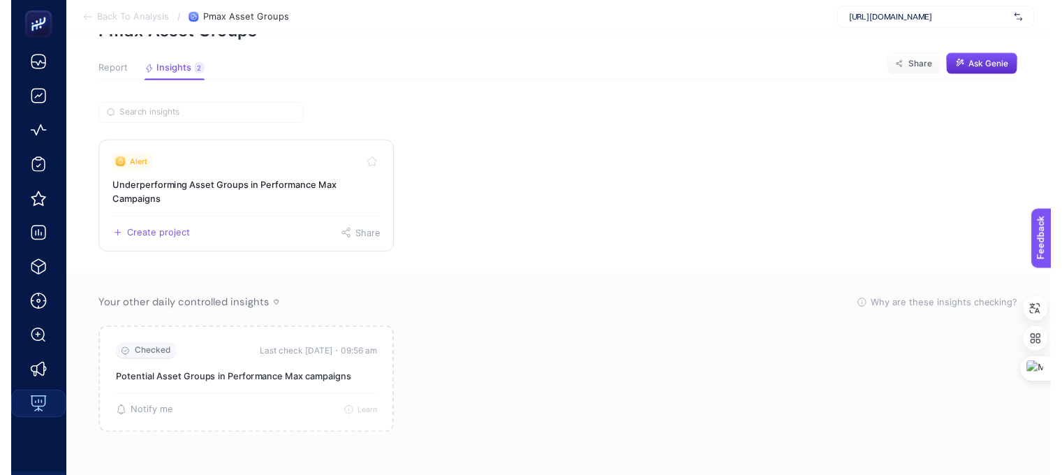
scroll to position [80, 0]
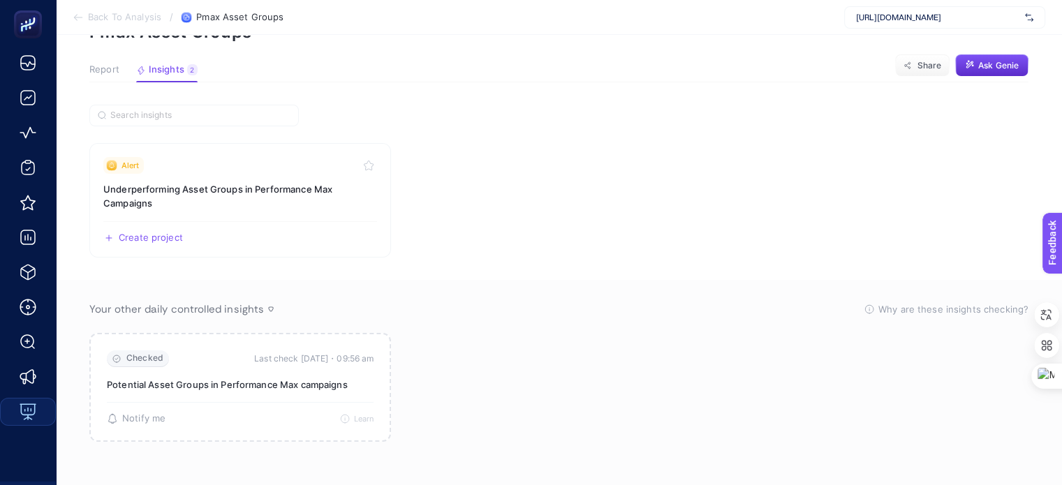
click at [106, 75] on span "Report" at bounding box center [104, 69] width 30 height 11
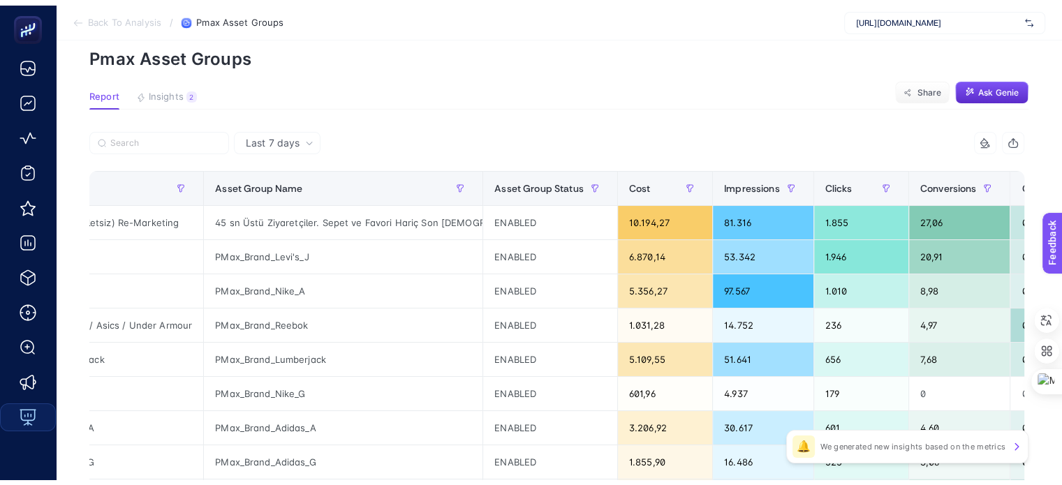
scroll to position [0, 0]
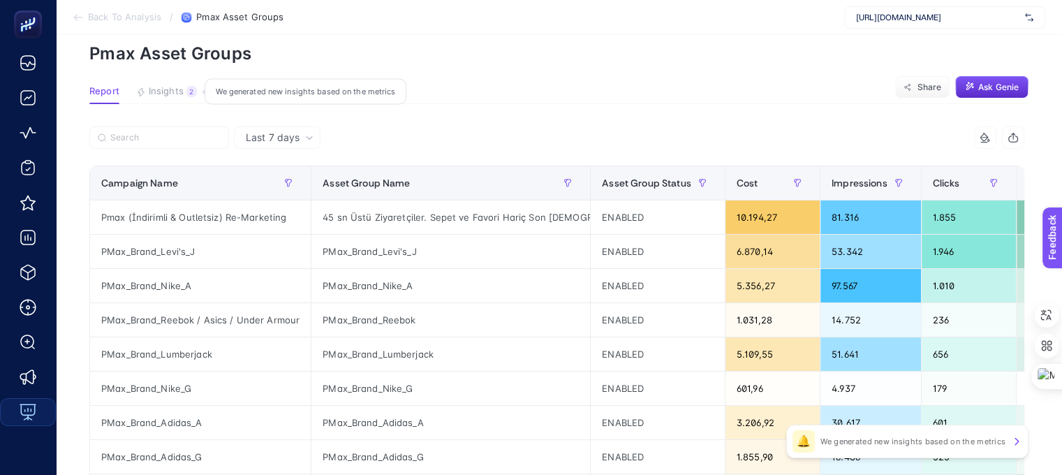
click at [180, 89] on span "Insights" at bounding box center [166, 91] width 35 height 11
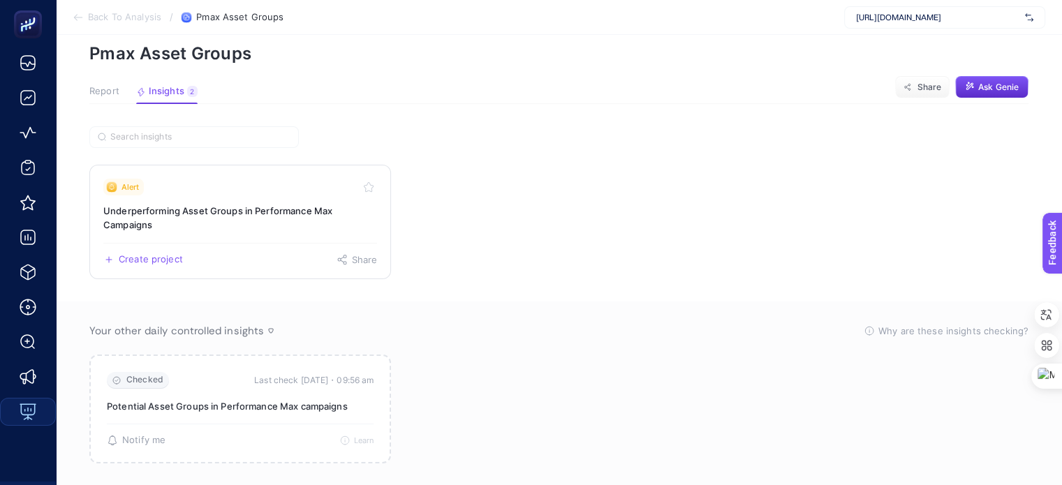
click at [177, 186] on div "Alert" at bounding box center [240, 187] width 274 height 17
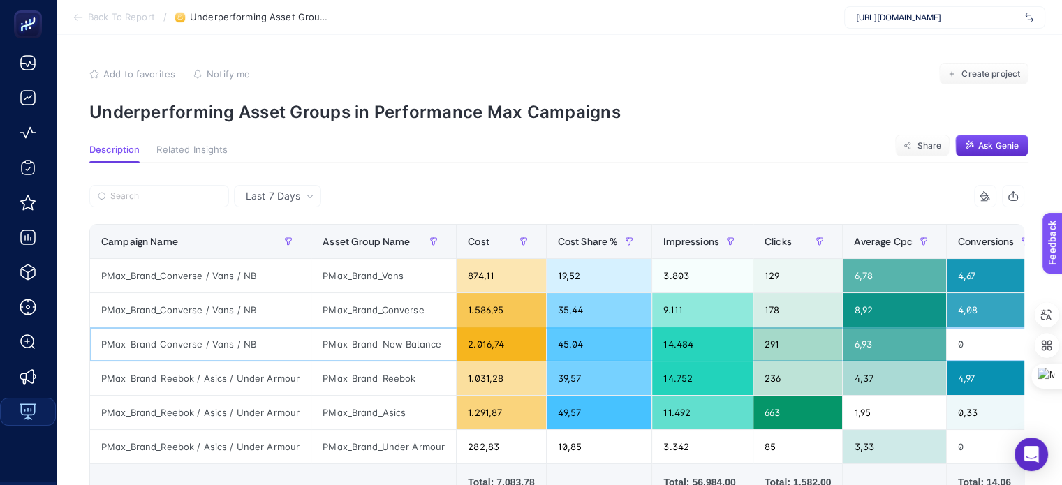
click at [999, 342] on div "0" at bounding box center [997, 345] width 101 height 34
click at [976, 72] on span "Create project" at bounding box center [991, 73] width 59 height 11
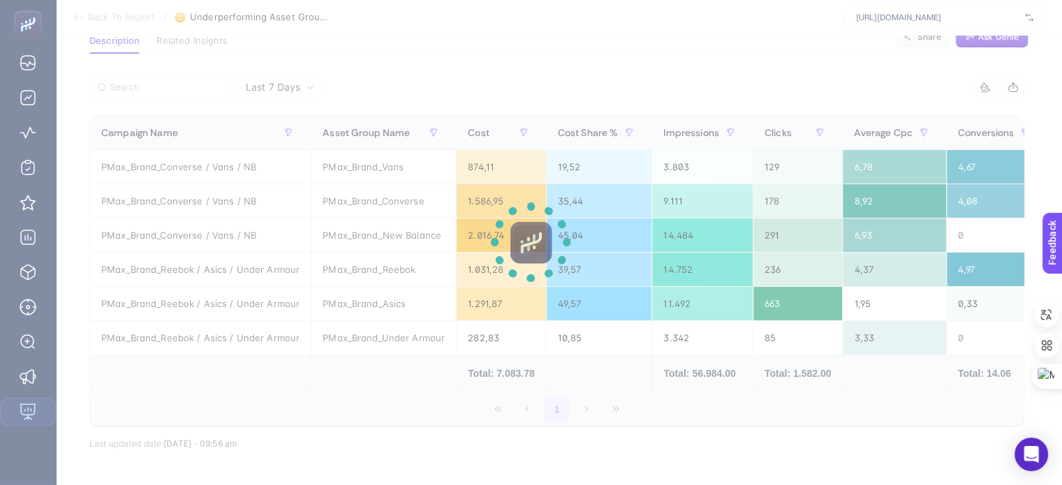
scroll to position [109, 0]
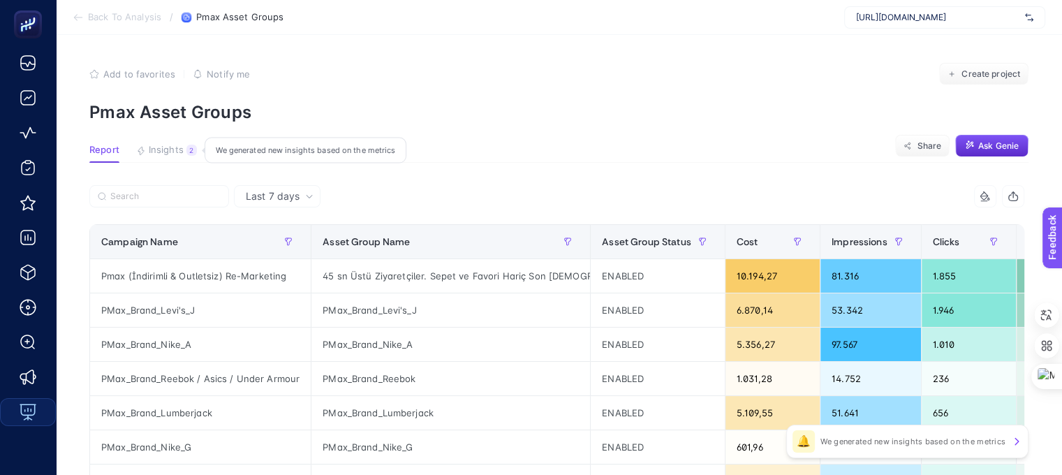
click at [166, 149] on span "Insights" at bounding box center [166, 150] width 35 height 11
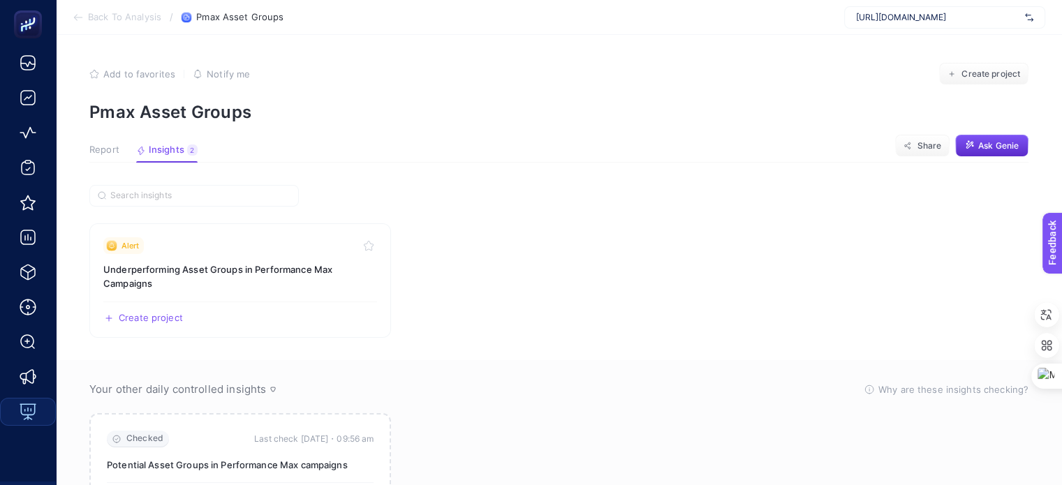
click at [109, 151] on span "Report" at bounding box center [104, 150] width 30 height 11
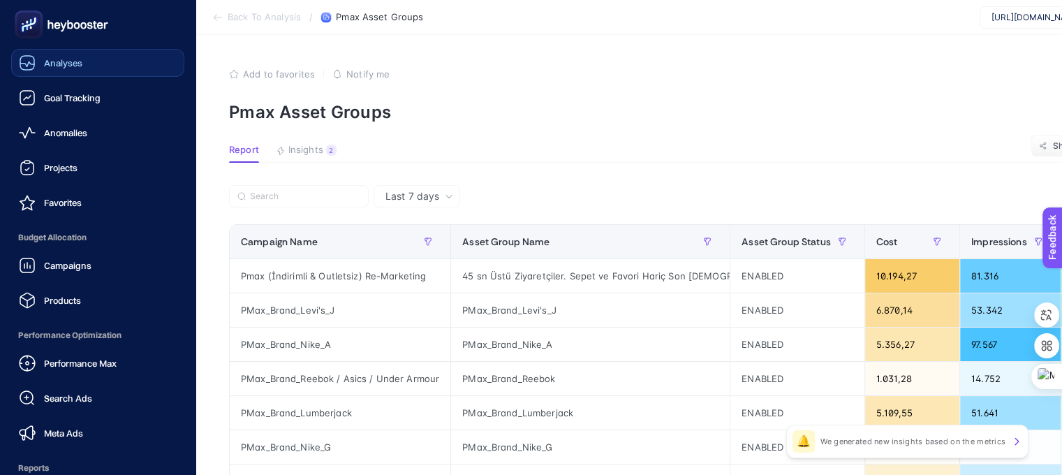
click at [110, 61] on link "Analyses" at bounding box center [97, 63] width 173 height 28
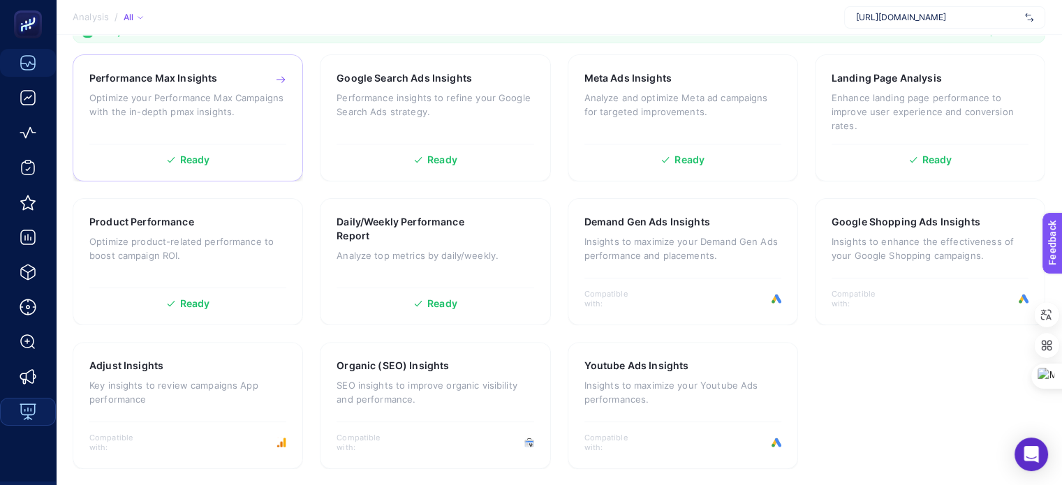
scroll to position [444, 0]
click at [78, 335] on section "Performance Max Insights Optimize your Performance Max Campaigns with the in-de…" at bounding box center [559, 261] width 973 height 415
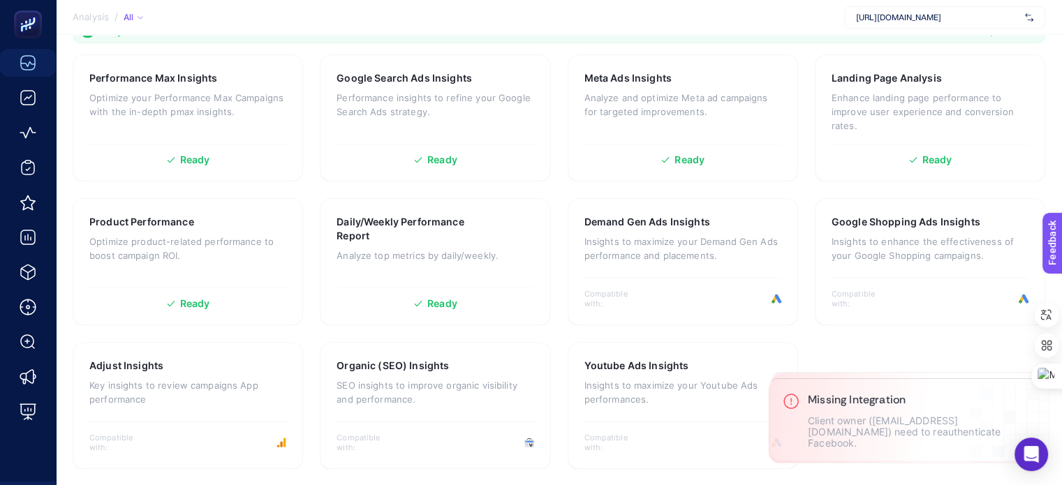
scroll to position [444, 0]
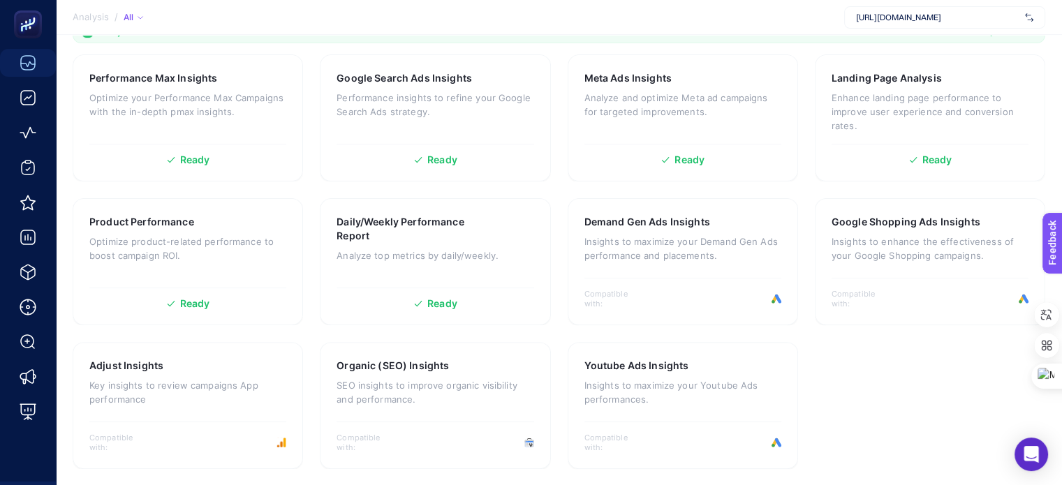
click at [525, 16] on section "Analysis / All [URL][DOMAIN_NAME]" at bounding box center [559, 17] width 1006 height 35
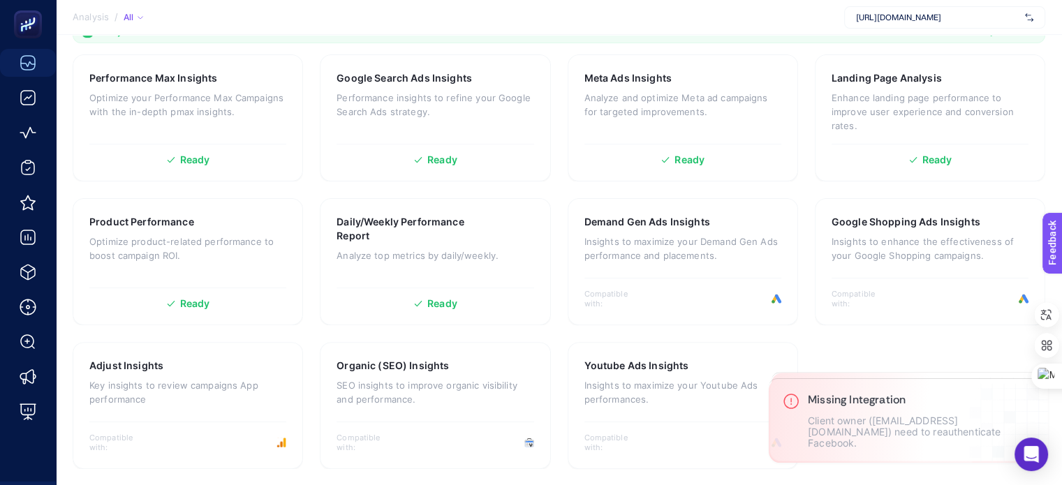
scroll to position [444, 0]
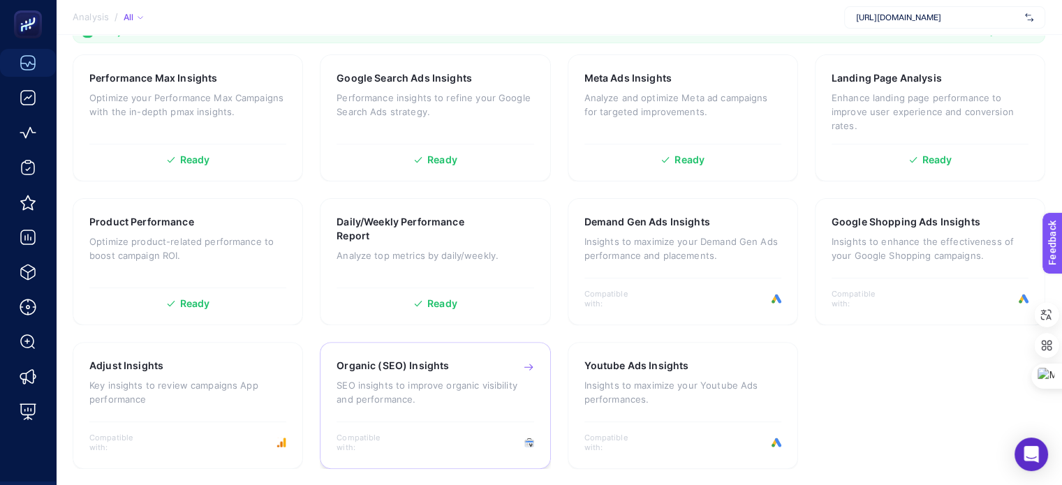
click at [496, 444] on div "Compatible with:" at bounding box center [435, 443] width 197 height 20
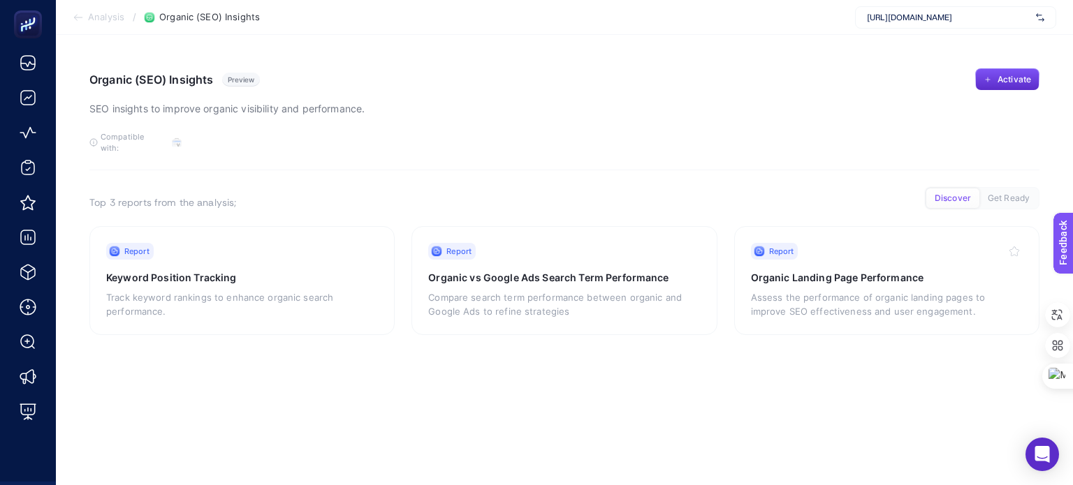
click at [444, 387] on article "Organic (SEO) Insights Preview SEO insights to improve organic visibility and p…" at bounding box center [564, 260] width 1017 height 451
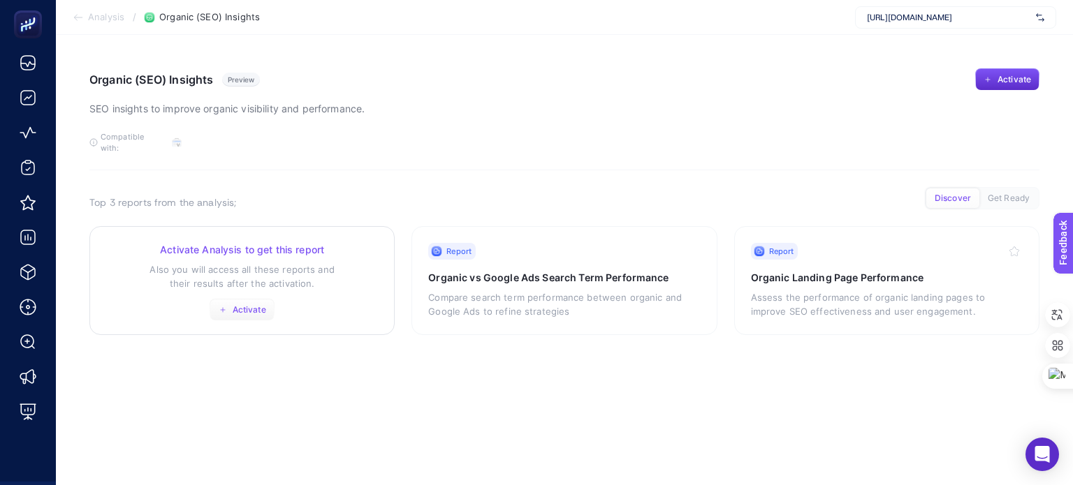
click at [244, 305] on span "Activate" at bounding box center [250, 310] width 34 height 11
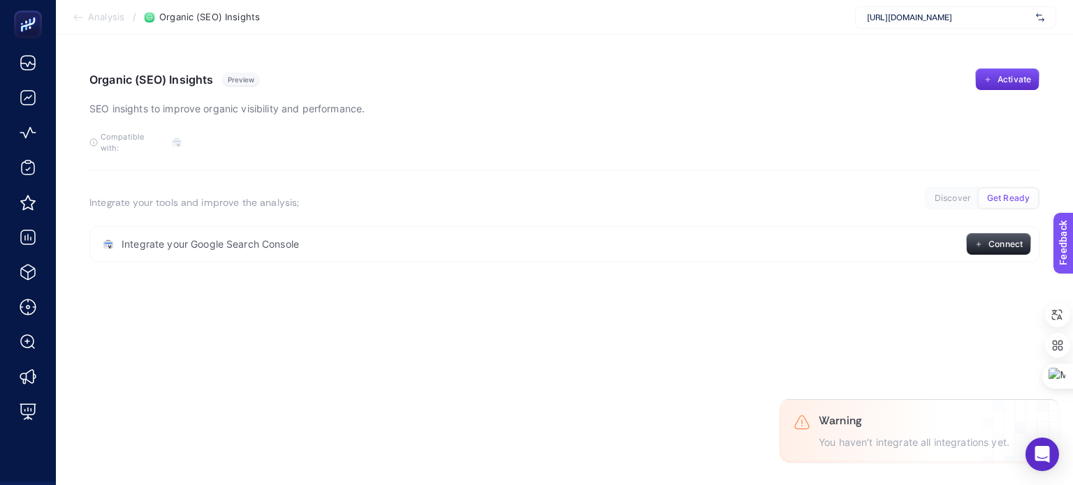
click at [103, 14] on span "Analysis" at bounding box center [106, 17] width 36 height 11
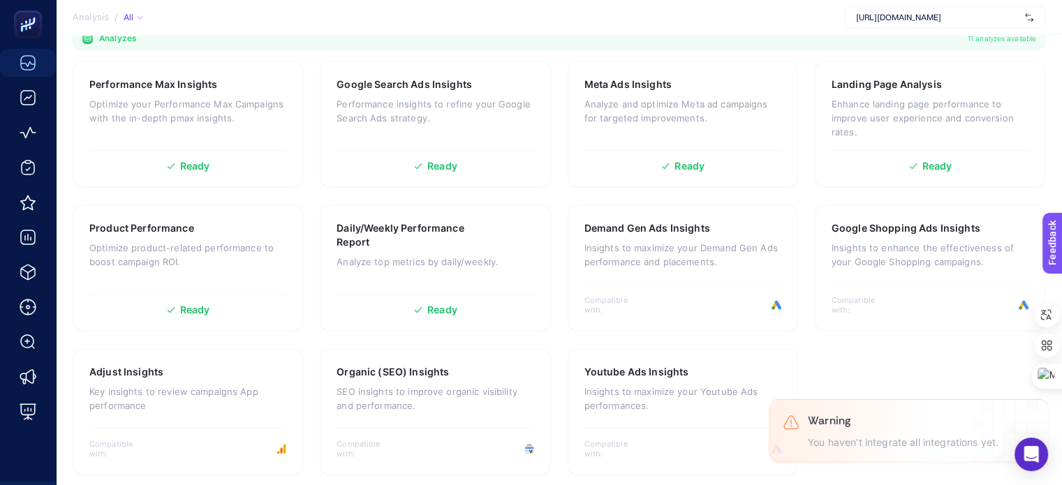
scroll to position [444, 0]
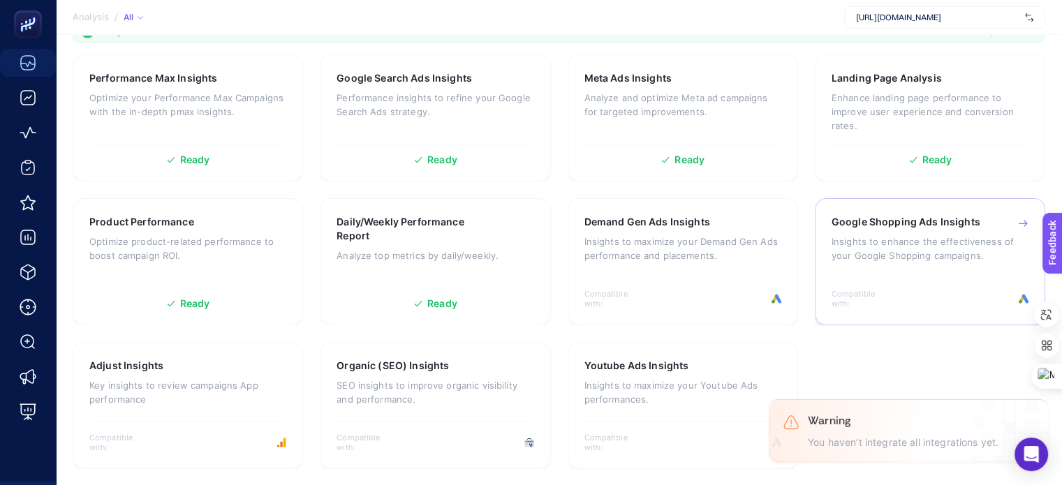
click at [893, 303] on span "Compatible with:" at bounding box center [863, 299] width 63 height 20
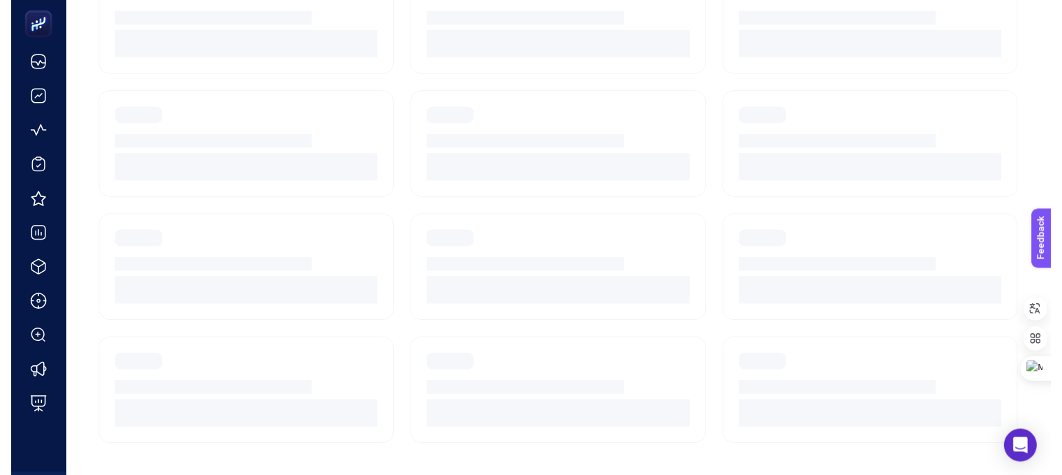
scroll to position [50, 0]
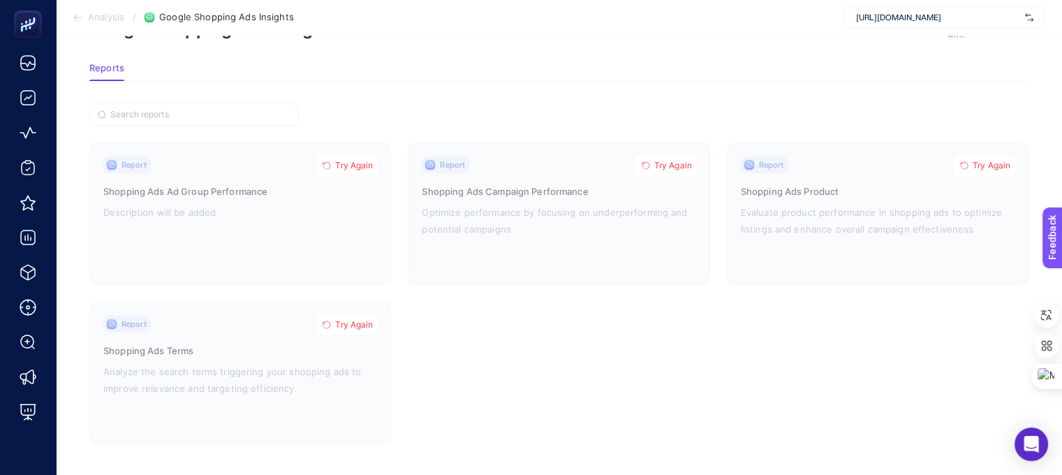
click at [100, 13] on span "Analysis" at bounding box center [106, 17] width 36 height 11
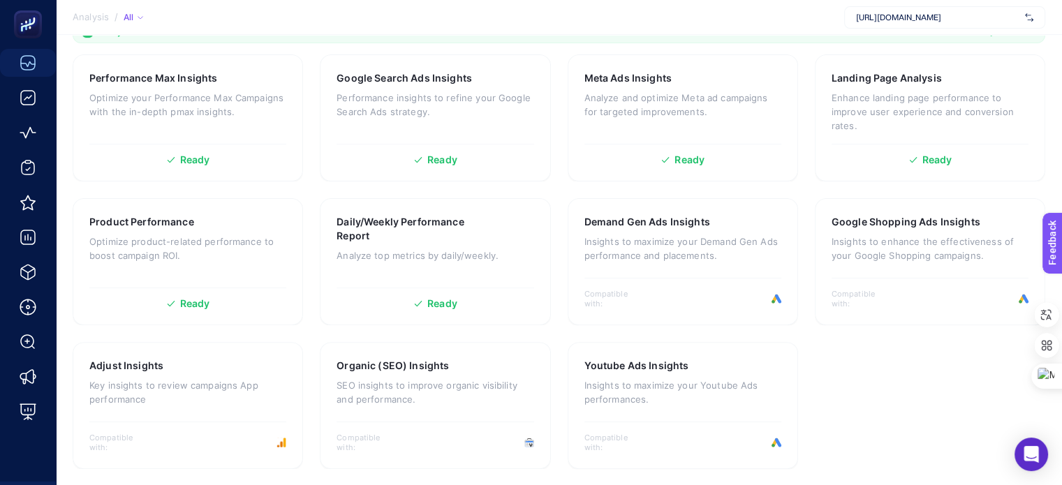
scroll to position [444, 0]
click at [411, 395] on p "SEO insights to improve organic visibility and performance." at bounding box center [435, 393] width 197 height 28
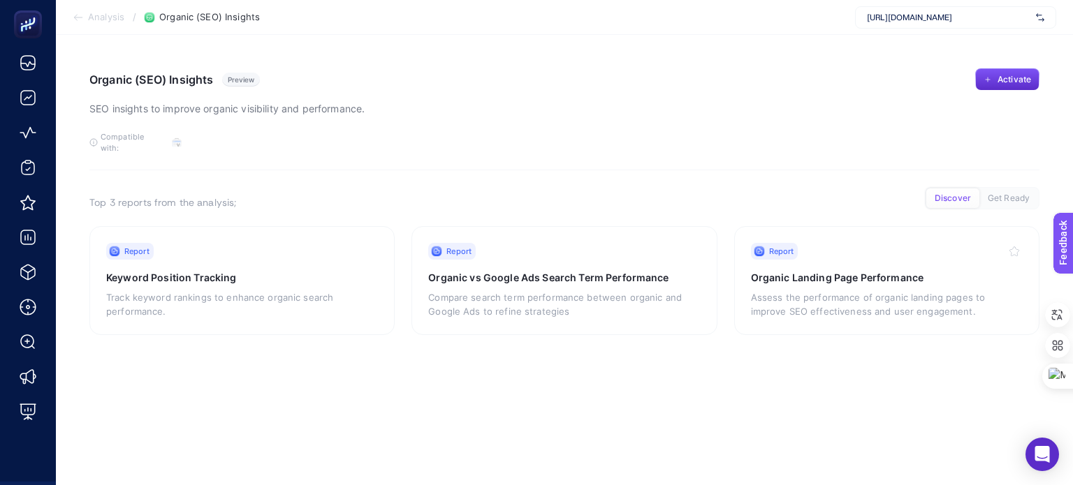
click at [1008, 193] on span "Get Ready" at bounding box center [1009, 198] width 42 height 10
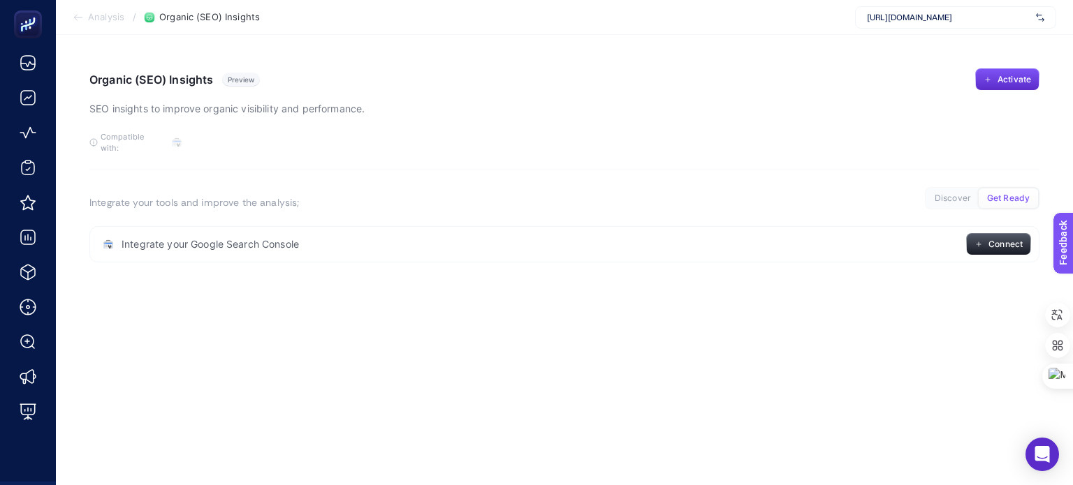
click at [945, 193] on span "Discover" at bounding box center [953, 198] width 36 height 10
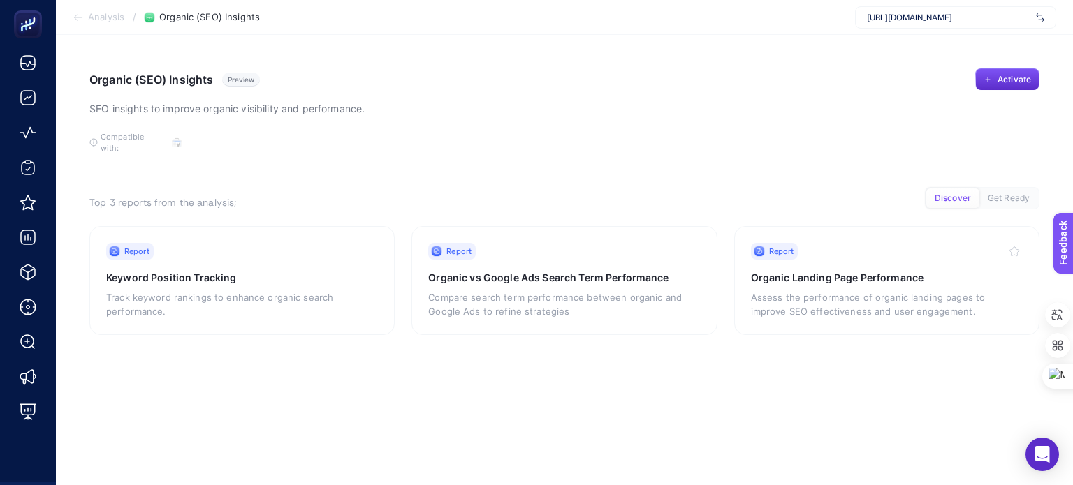
click at [93, 16] on span "Analysis" at bounding box center [106, 17] width 36 height 11
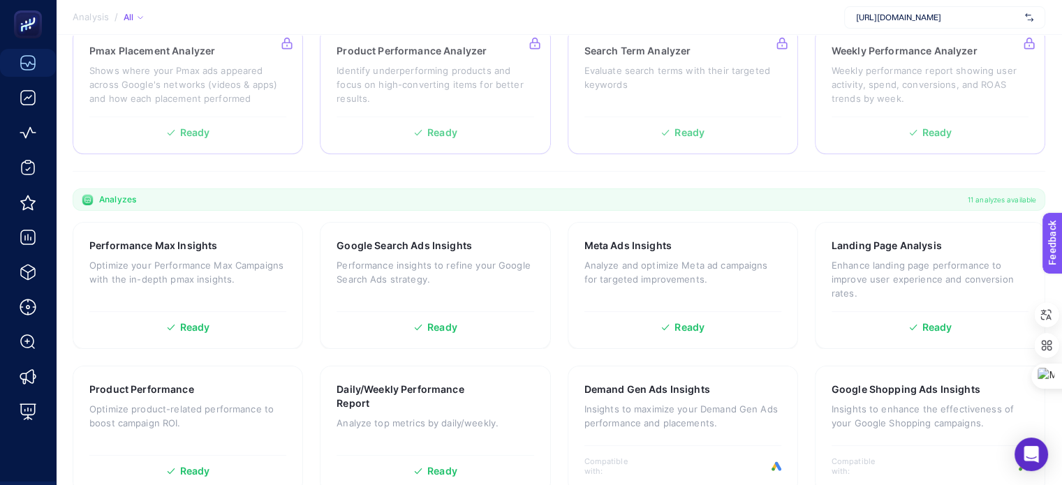
scroll to position [394, 0]
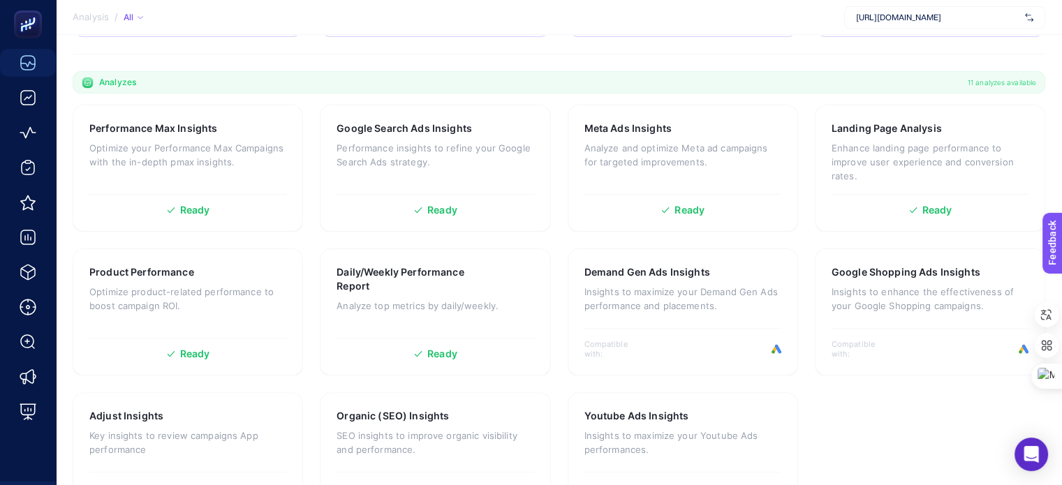
click at [324, 18] on section "Analysis / All https://www.sporthink.com.tr/" at bounding box center [559, 17] width 1006 height 35
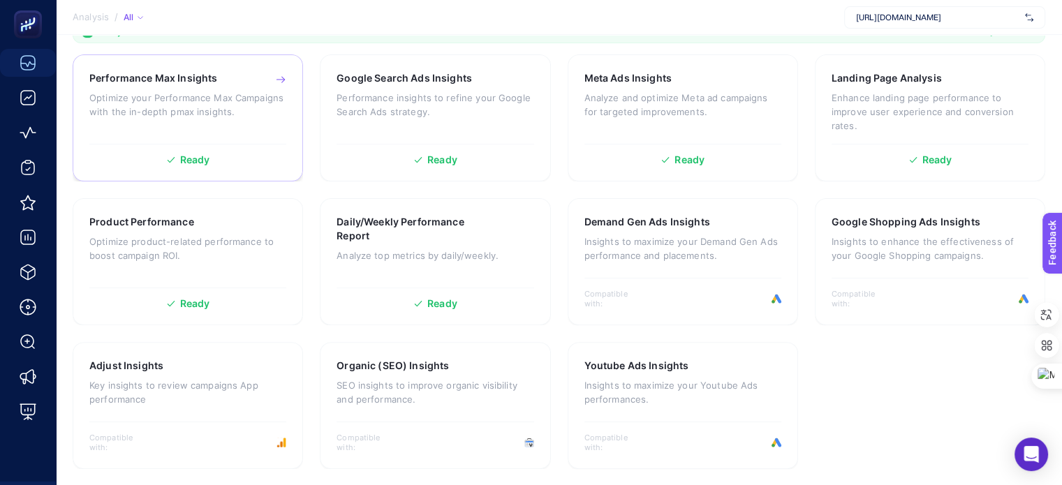
scroll to position [444, 0]
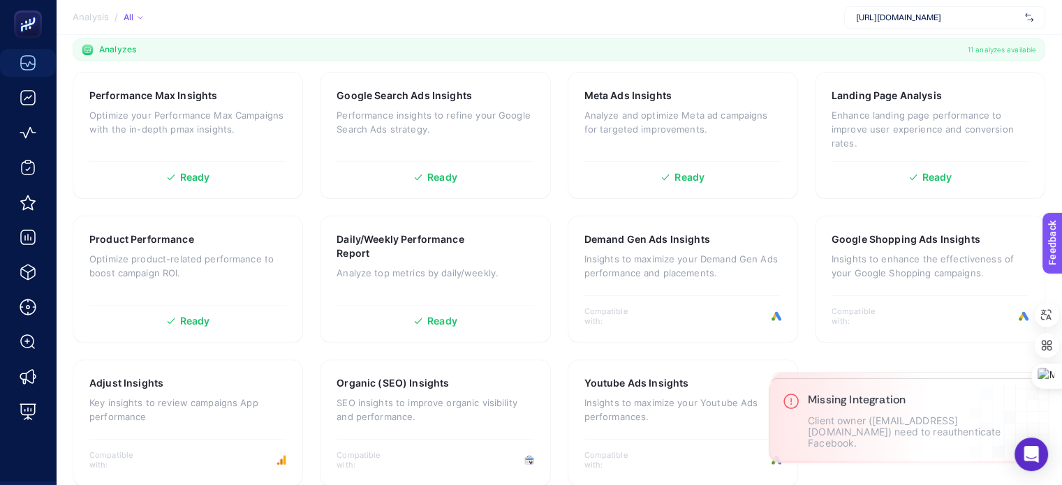
scroll to position [444, 0]
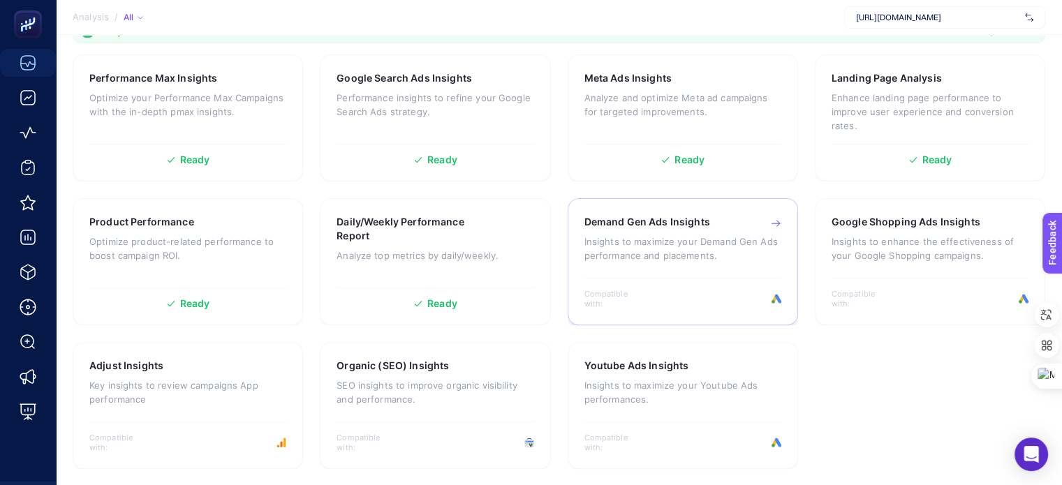
click at [712, 276] on div "Demand Gen Ads Insights Insights to maximize your Demand Gen Ads performance an…" at bounding box center [683, 245] width 197 height 61
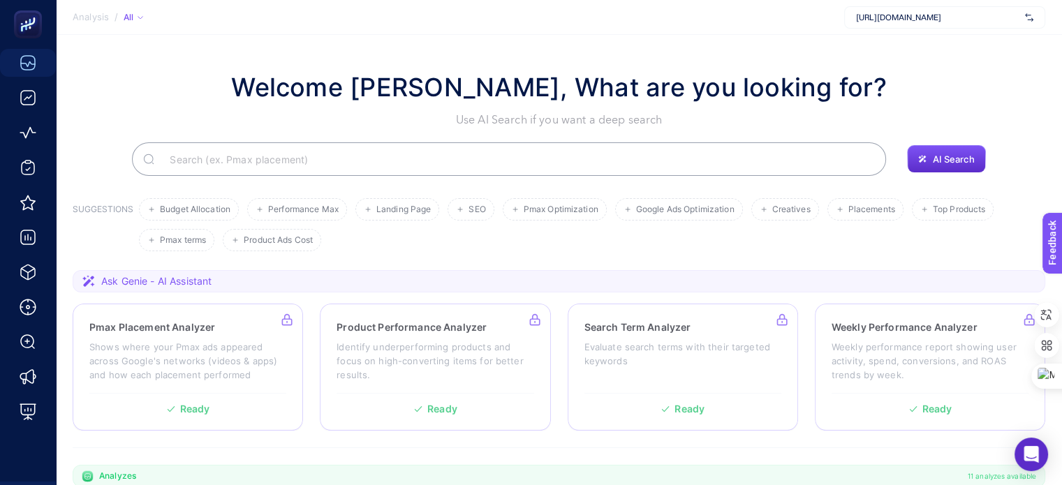
scroll to position [444, 0]
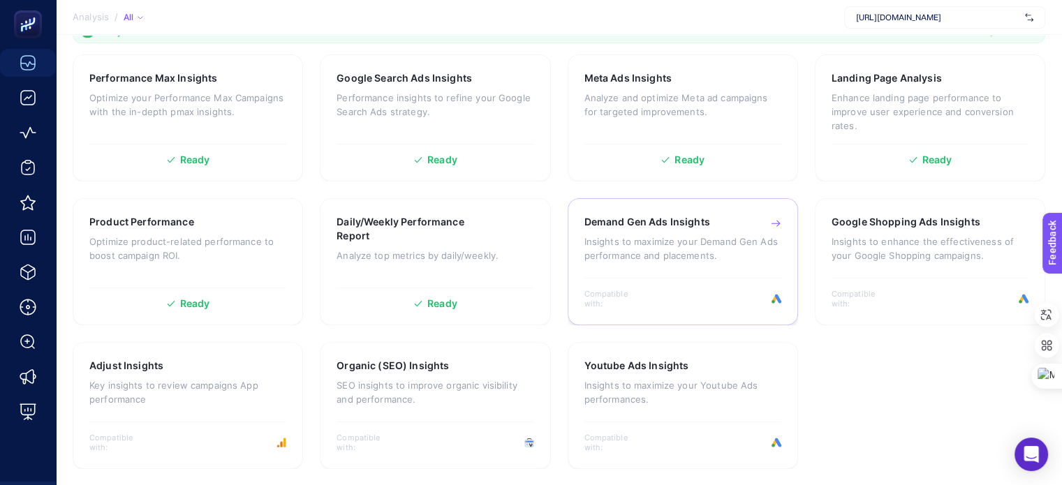
click at [664, 294] on div "Compatible with:" at bounding box center [683, 293] width 197 height 31
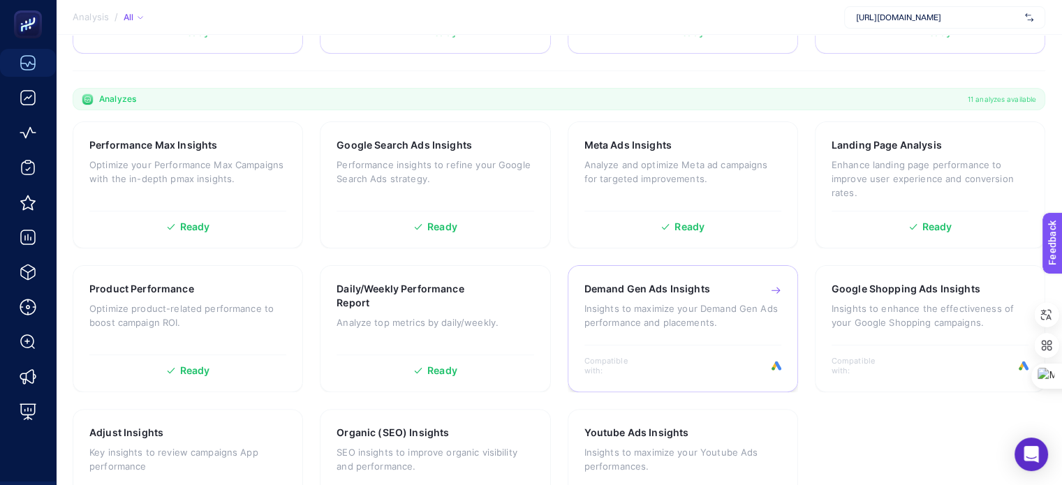
scroll to position [377, 0]
click at [955, 174] on p "Enhance landing page performance to improve user experience and conversion rate…" at bounding box center [930, 179] width 197 height 42
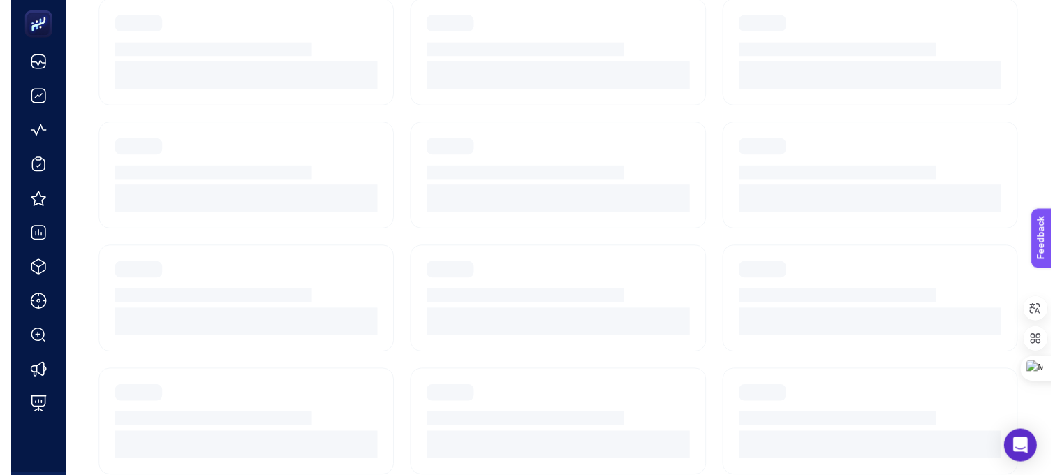
scroll to position [50, 0]
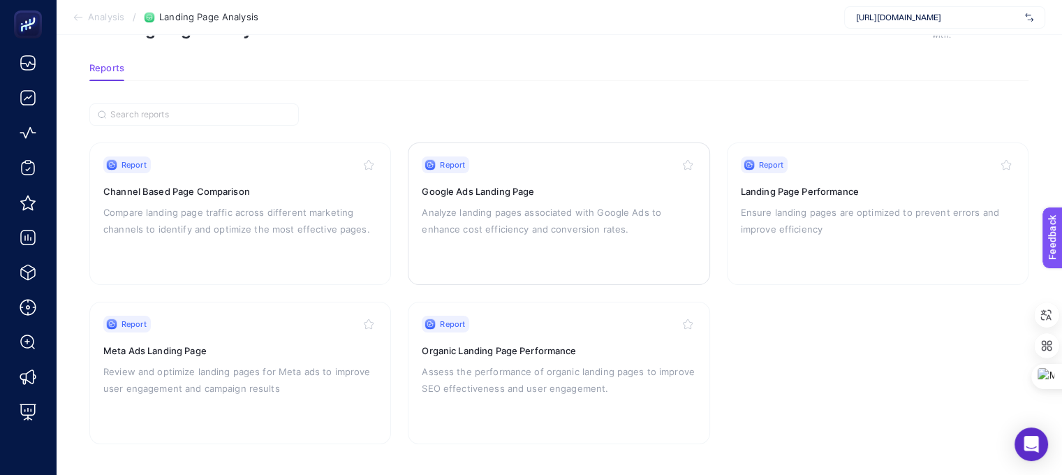
click at [558, 204] on p "Analyze landing pages associated with Google Ads to enhance cost efficiency and…" at bounding box center [559, 221] width 274 height 34
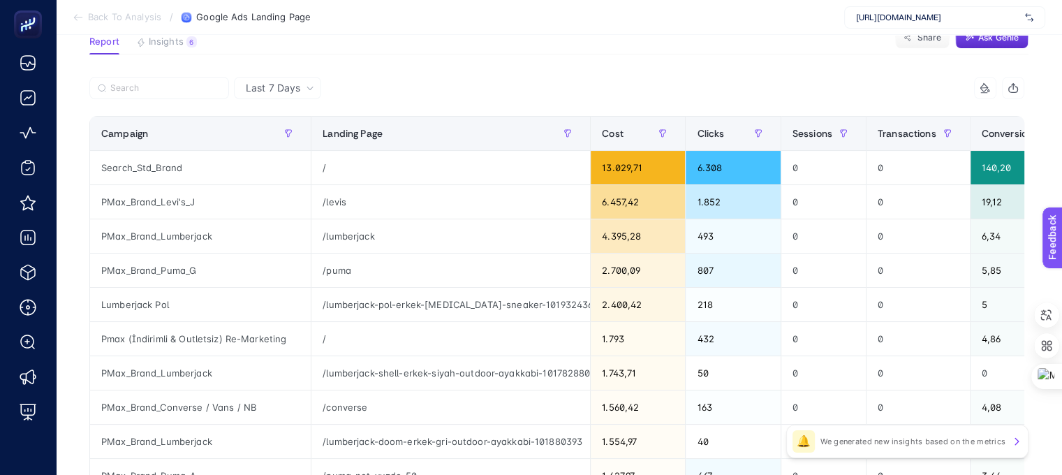
scroll to position [108, 0]
click at [455, 220] on div "/lumberjack" at bounding box center [451, 237] width 279 height 34
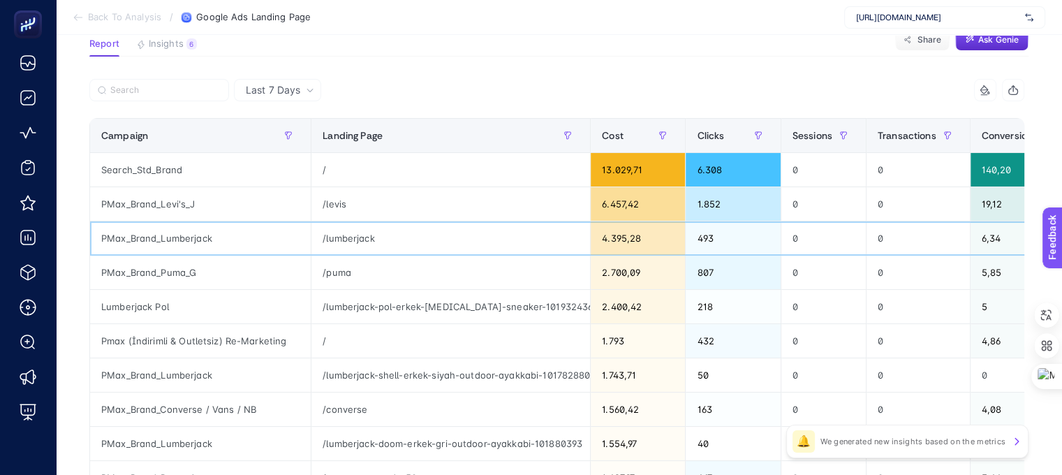
scroll to position [106, 0]
click at [166, 48] on span "Insights" at bounding box center [166, 43] width 35 height 11
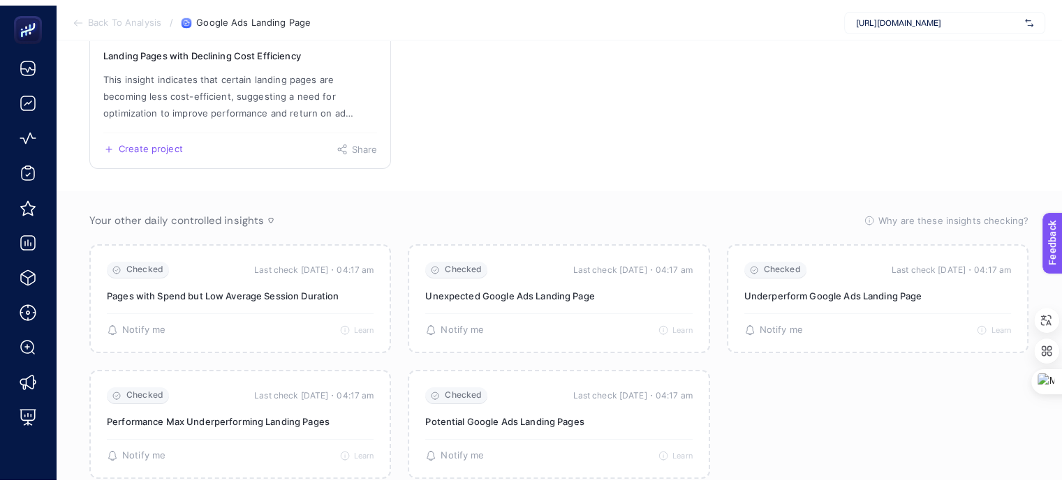
scroll to position [0, 0]
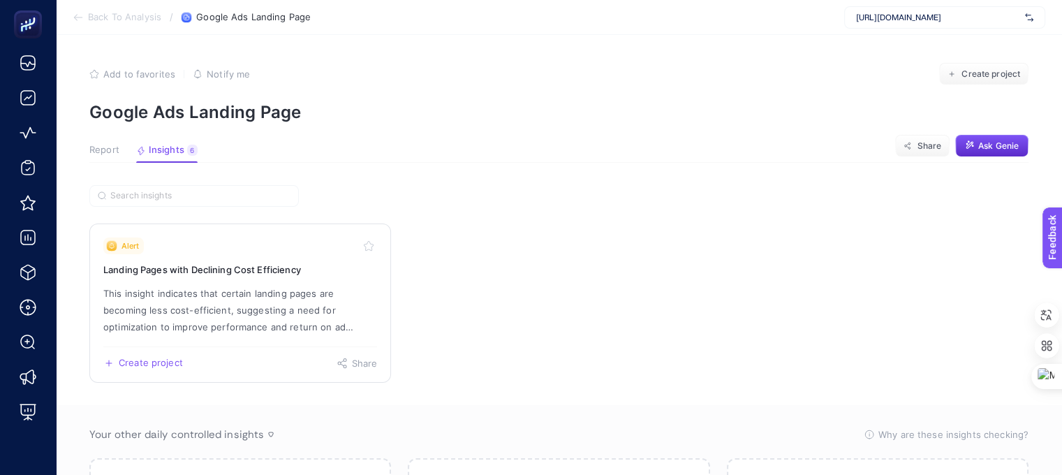
click at [226, 252] on div "Alert" at bounding box center [240, 245] width 274 height 17
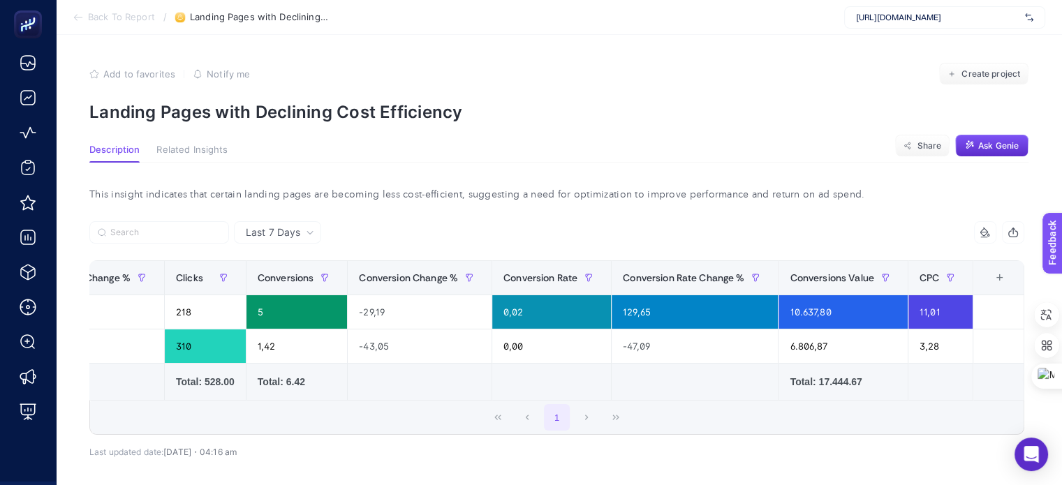
scroll to position [0, 516]
click at [173, 407] on div "1" at bounding box center [557, 418] width 934 height 34
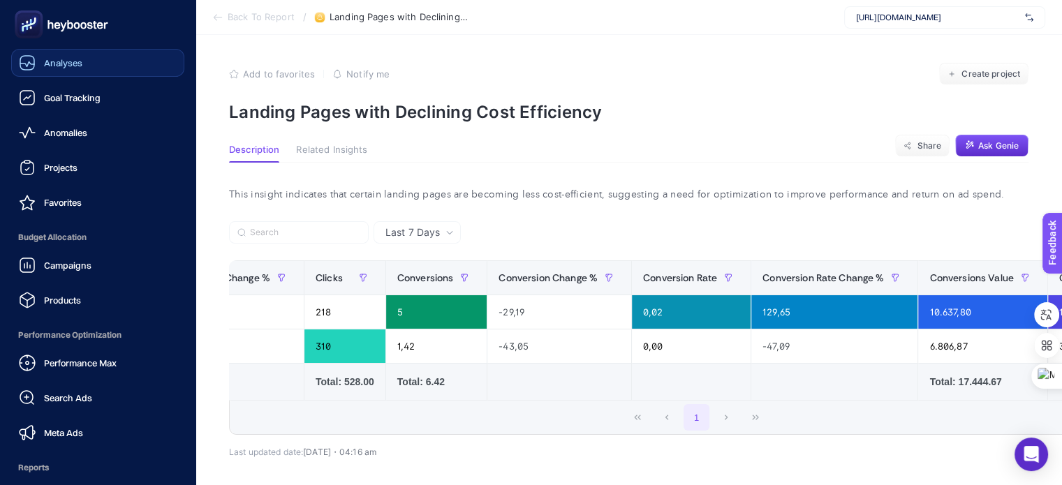
click at [62, 68] on span "Analyses" at bounding box center [63, 62] width 38 height 11
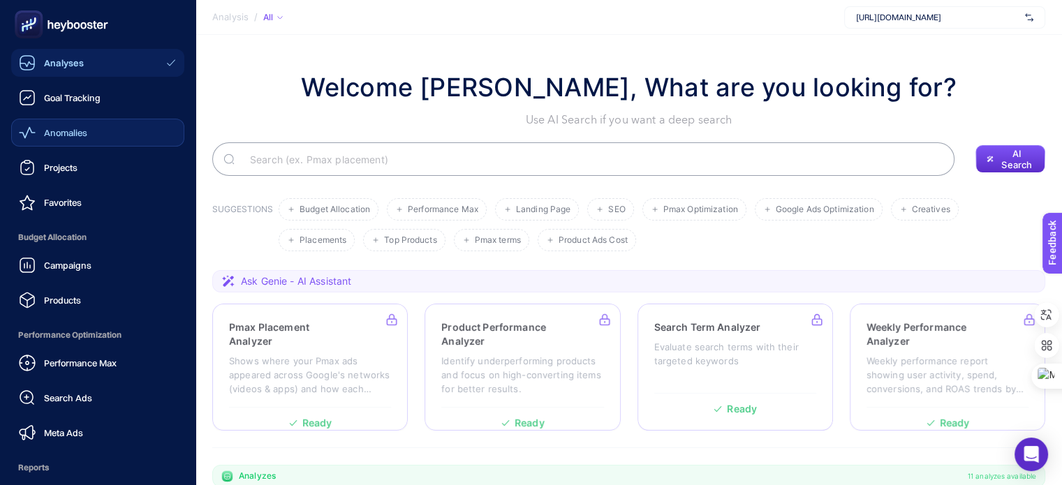
click at [70, 134] on span "Anomalies" at bounding box center [65, 132] width 43 height 11
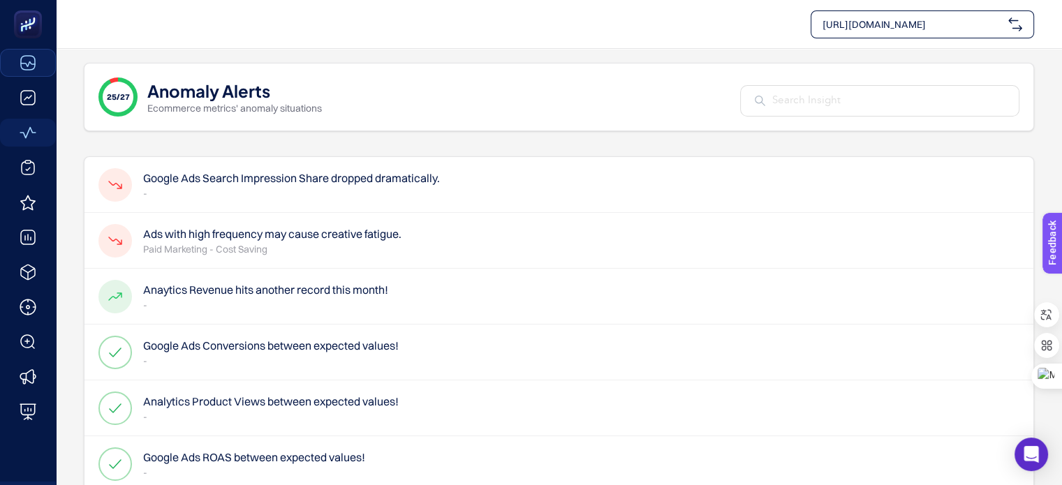
click at [284, 183] on h4 "Google Ads Search Impression Share dropped dramatically." at bounding box center [291, 178] width 297 height 17
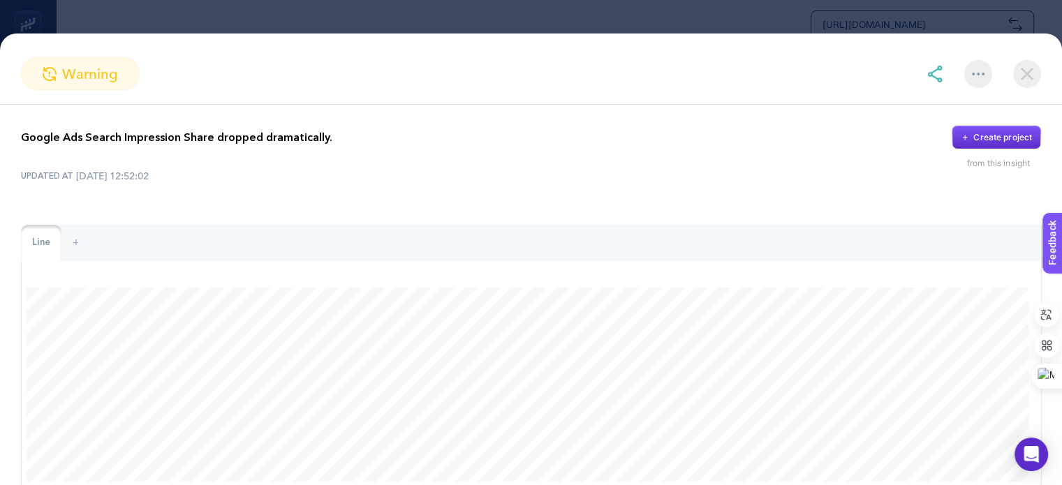
click at [1035, 64] on img at bounding box center [1027, 74] width 28 height 28
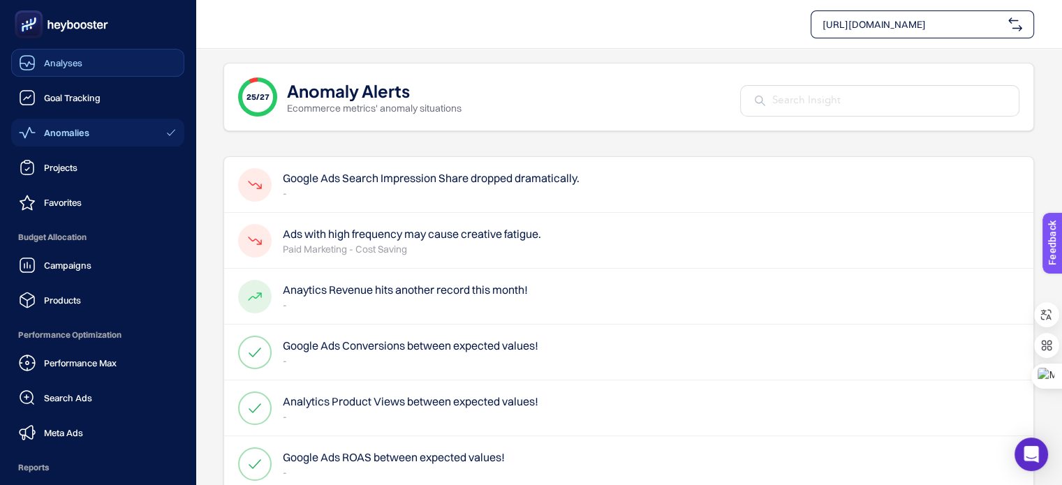
click at [63, 69] on div "Analyses" at bounding box center [51, 62] width 64 height 17
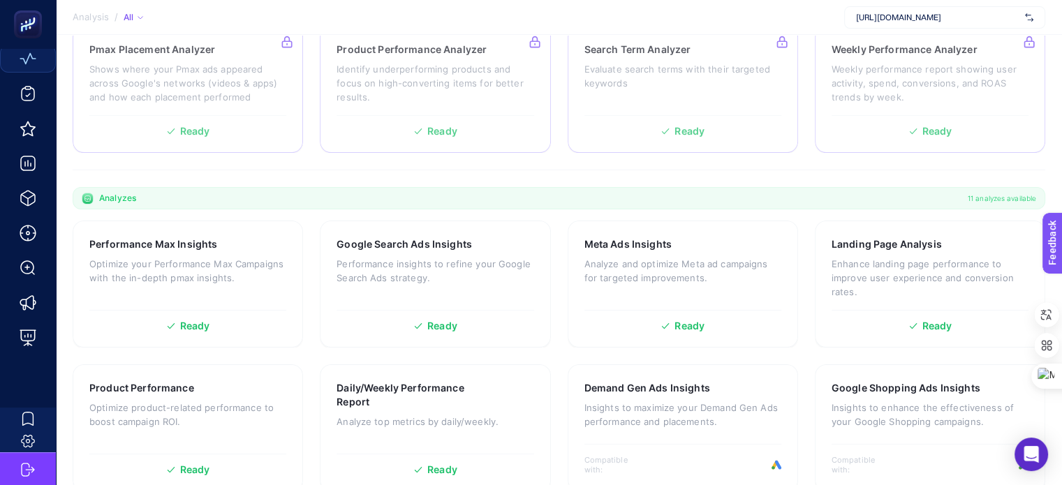
scroll to position [279, 0]
